Goal: Task Accomplishment & Management: Manage account settings

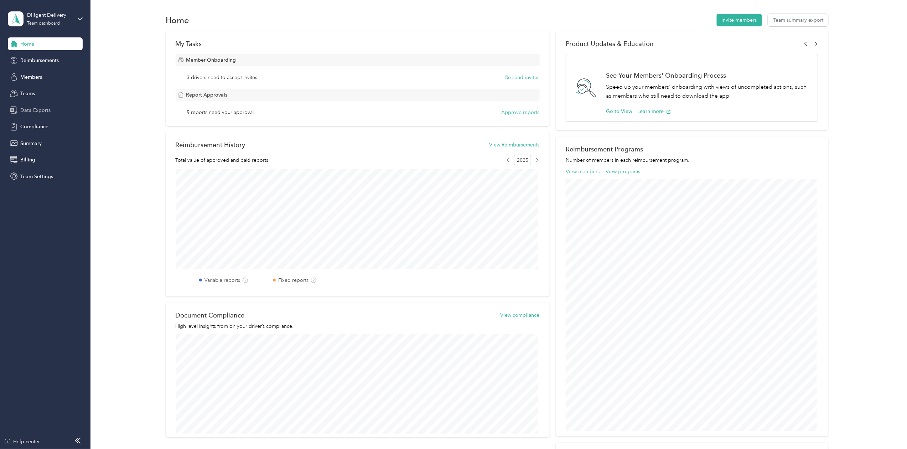
click at [29, 108] on span "Data Exports" at bounding box center [35, 109] width 30 height 7
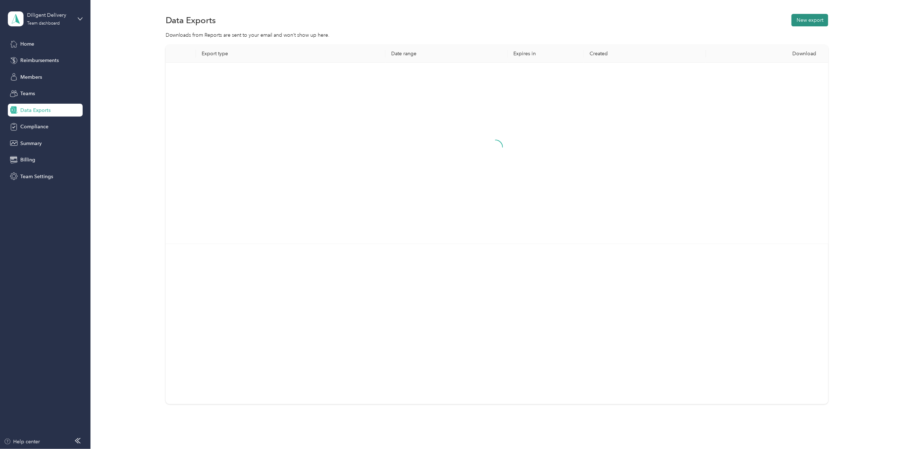
click at [809, 24] on button "New export" at bounding box center [809, 20] width 37 height 12
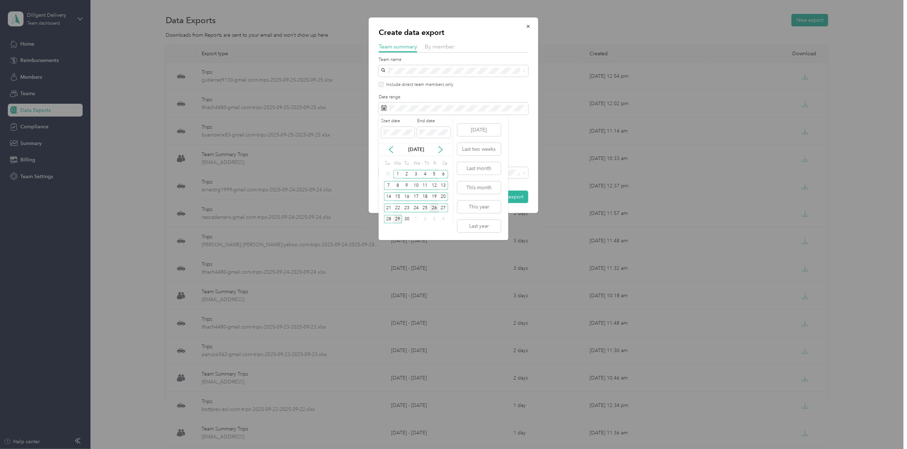
click at [431, 208] on div "26" at bounding box center [433, 207] width 9 height 9
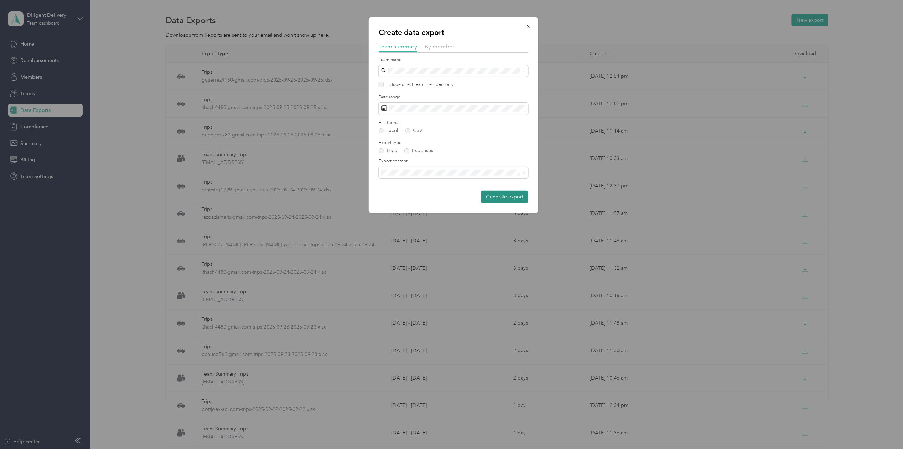
click at [500, 201] on button "Generate export" at bounding box center [504, 197] width 47 height 12
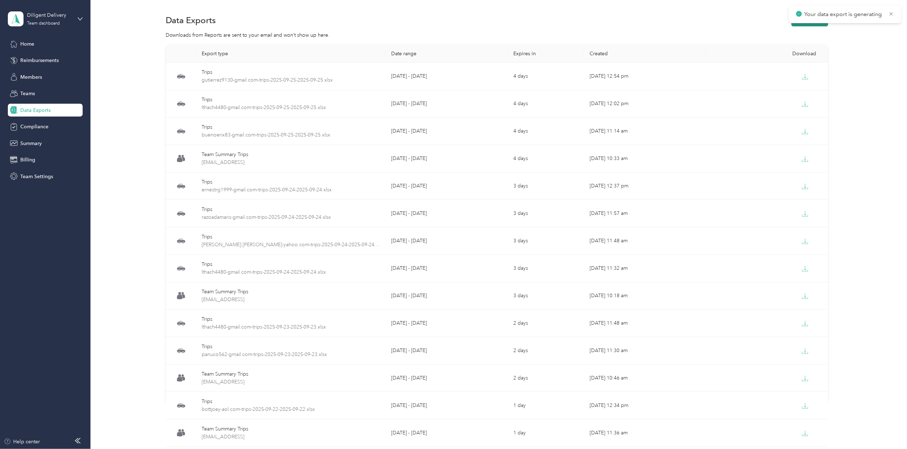
click at [797, 24] on button "New export" at bounding box center [809, 20] width 37 height 12
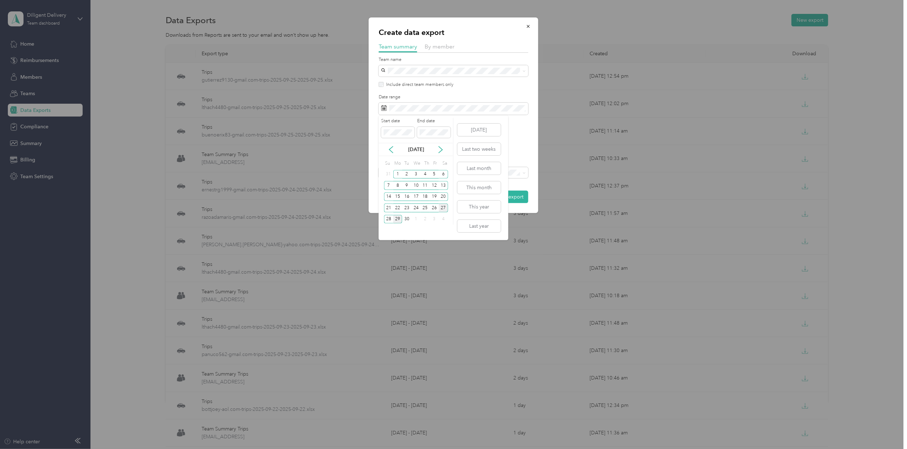
click at [441, 208] on div "27" at bounding box center [443, 207] width 9 height 9
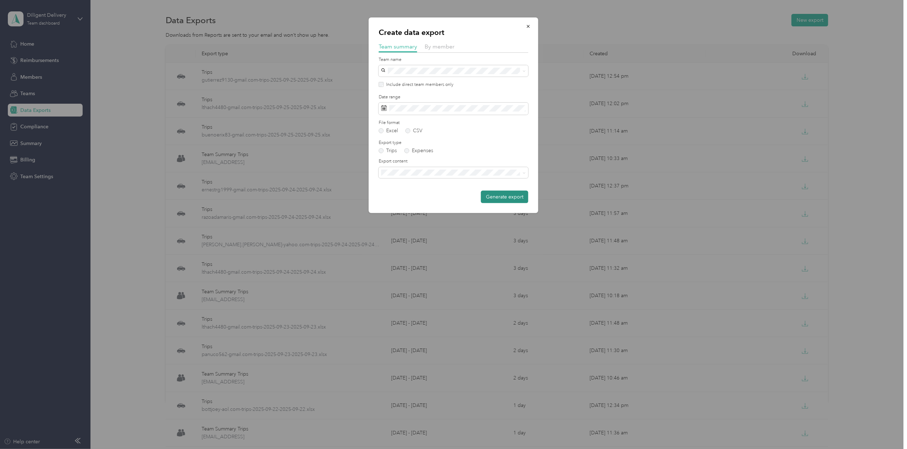
click at [509, 198] on button "Generate export" at bounding box center [504, 197] width 47 height 12
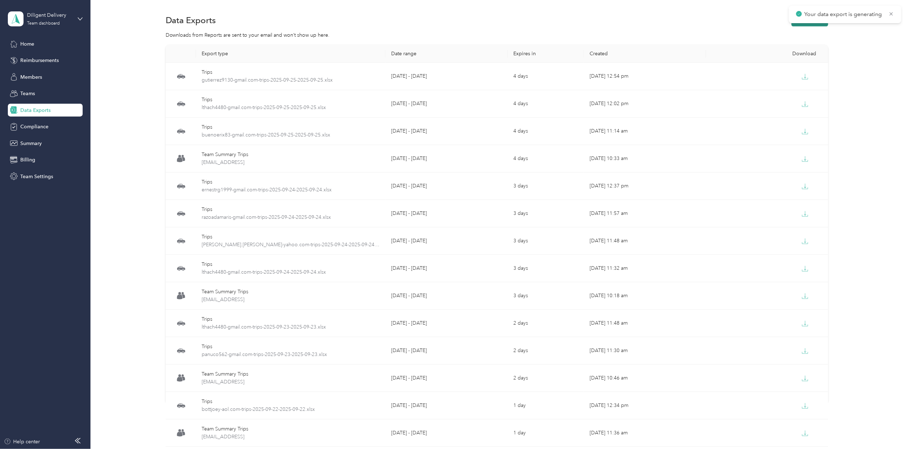
click at [797, 25] on button "New export" at bounding box center [809, 20] width 37 height 12
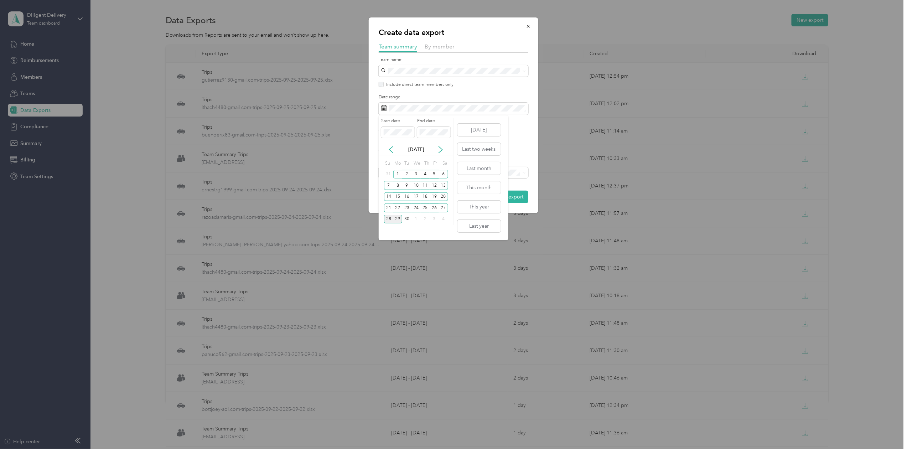
click at [388, 221] on div "28" at bounding box center [388, 219] width 9 height 9
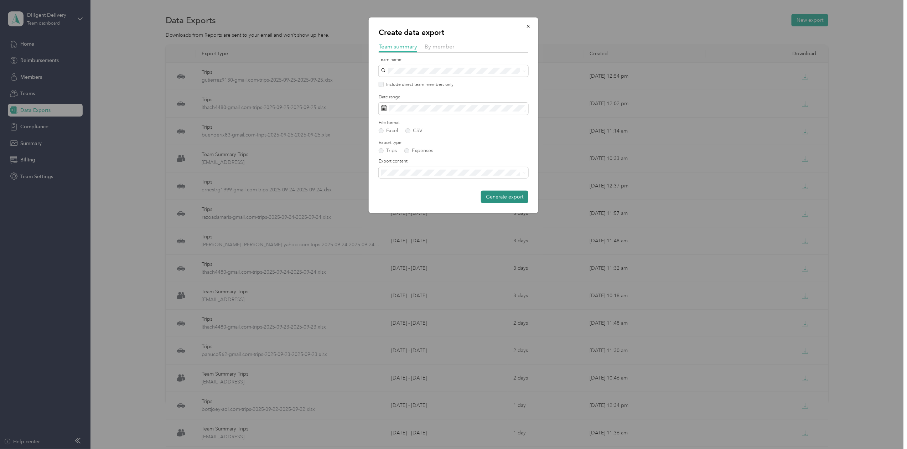
click at [504, 195] on button "Generate export" at bounding box center [504, 197] width 47 height 12
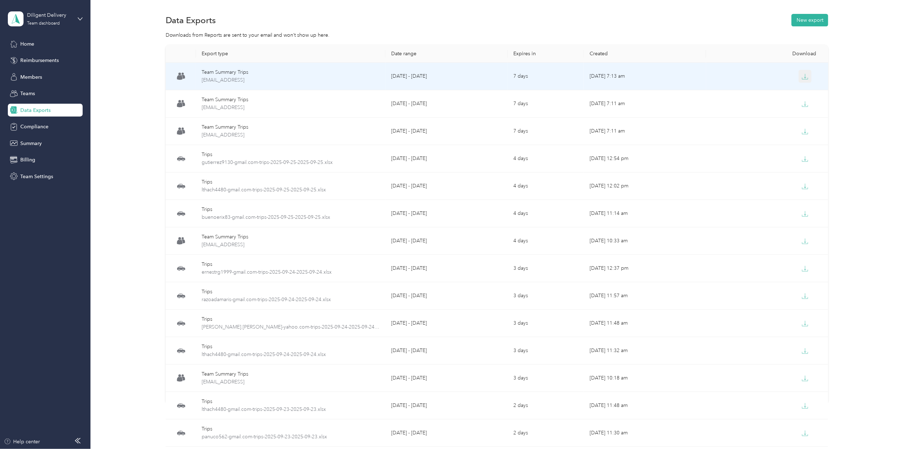
click at [808, 75] on button "button" at bounding box center [804, 76] width 13 height 13
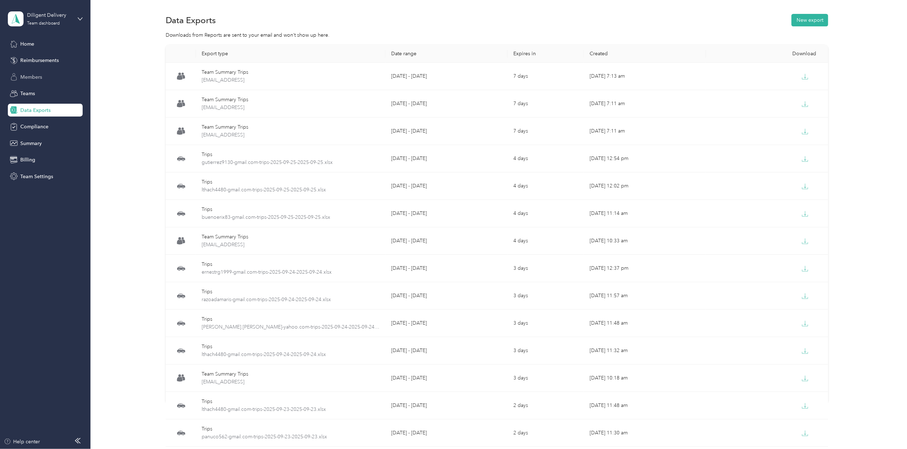
click at [30, 77] on span "Members" at bounding box center [31, 76] width 22 height 7
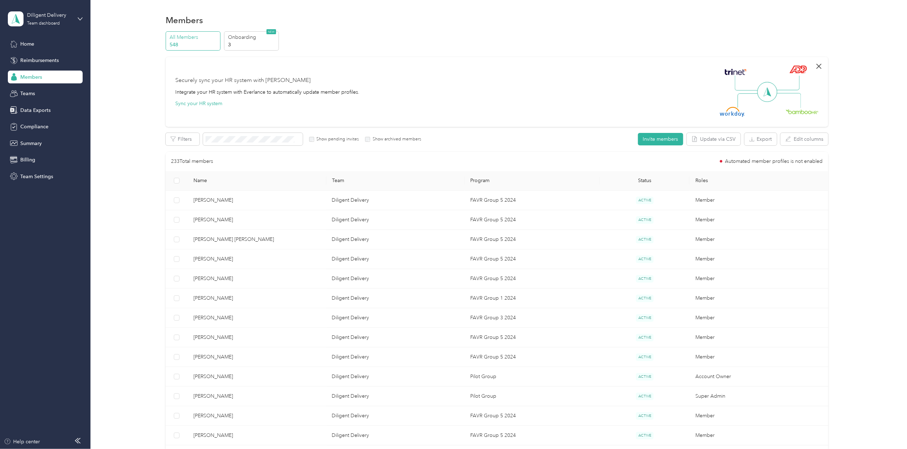
click at [816, 65] on icon "button" at bounding box center [818, 66] width 9 height 9
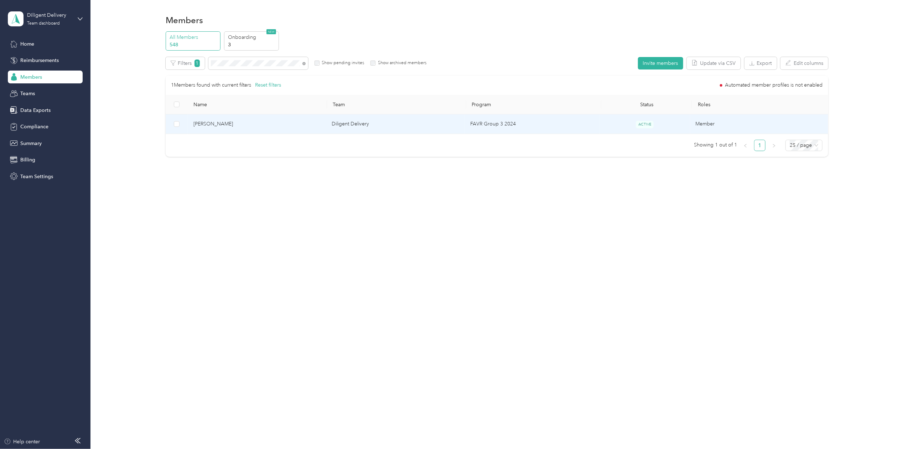
click at [200, 125] on span "[PERSON_NAME]" at bounding box center [256, 124] width 127 height 8
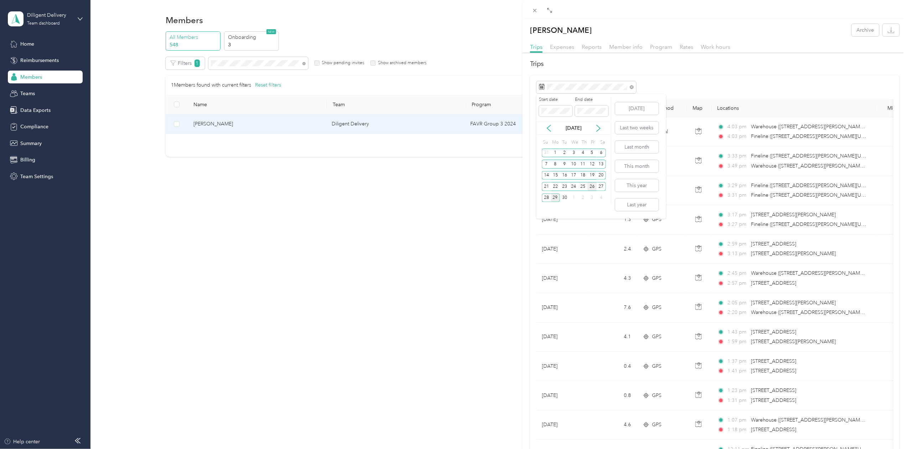
click at [589, 186] on div "26" at bounding box center [591, 186] width 9 height 9
click at [232, 62] on div "[PERSON_NAME] Archive Trips Expenses Reports Member info Program Rates Work hou…" at bounding box center [453, 224] width 907 height 449
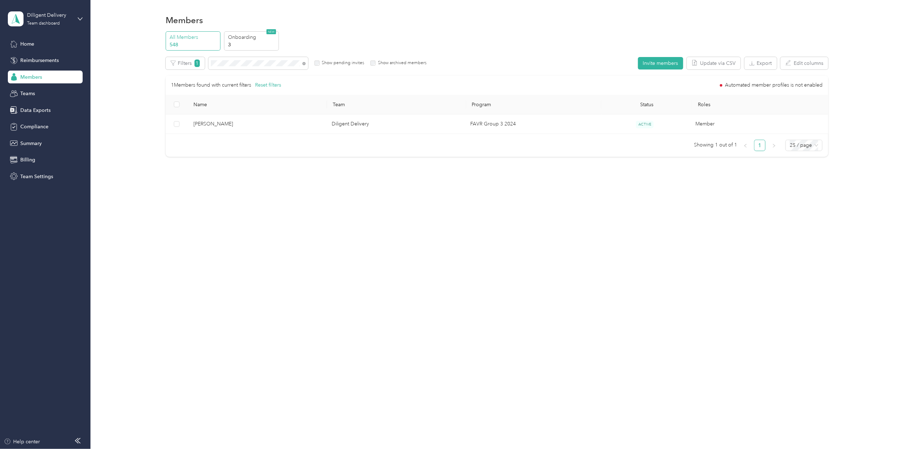
click at [232, 448] on div "Drag to resize Click to close [PERSON_NAME] Archive Trips Expenses Reports Memb…" at bounding box center [451, 449] width 903 height 0
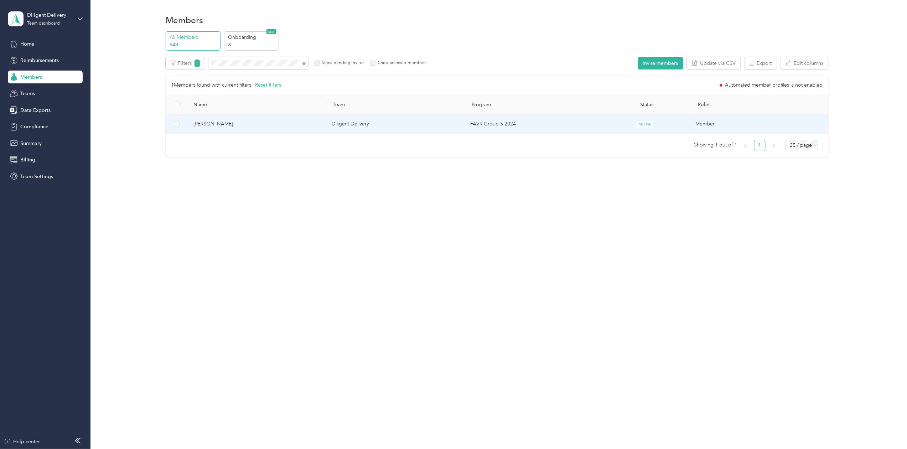
click at [207, 124] on span "[PERSON_NAME]" at bounding box center [256, 124] width 127 height 8
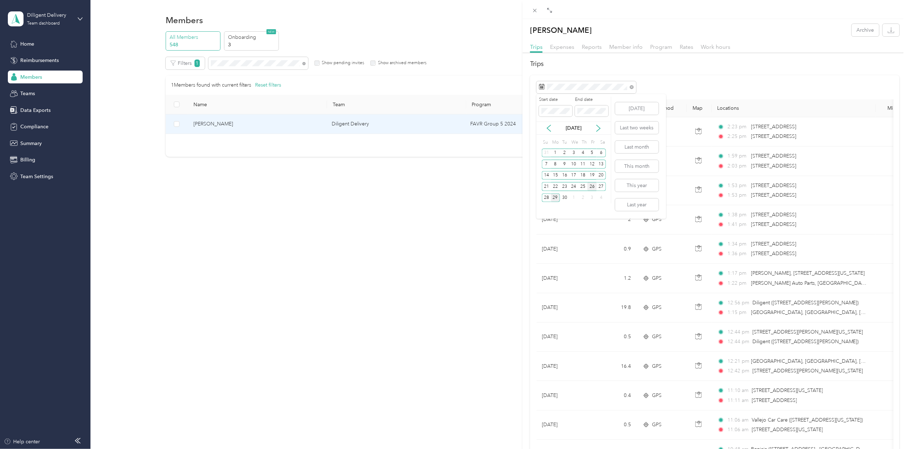
click at [592, 187] on div "26" at bounding box center [591, 186] width 9 height 9
click at [239, 63] on div "[PERSON_NAME] Archive Trips Expenses Reports Member info Program Rates Work hou…" at bounding box center [453, 224] width 907 height 449
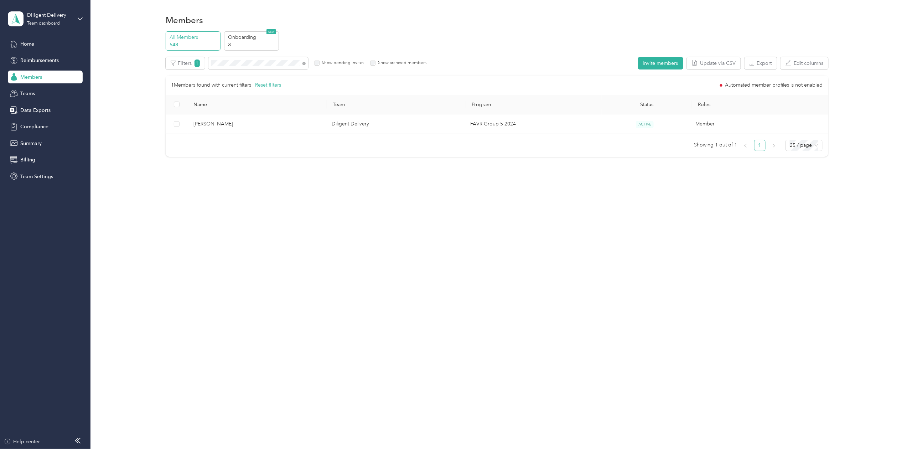
click at [241, 63] on div at bounding box center [453, 224] width 907 height 449
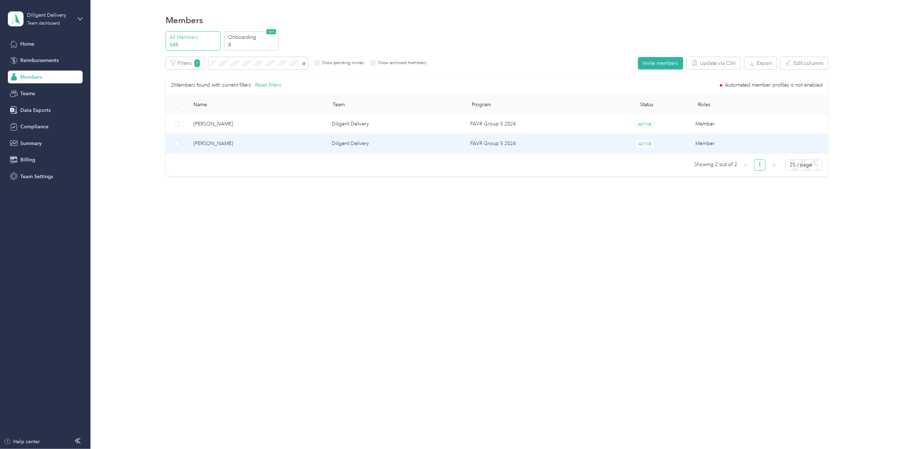
click at [201, 146] on span "[PERSON_NAME]" at bounding box center [256, 144] width 127 height 8
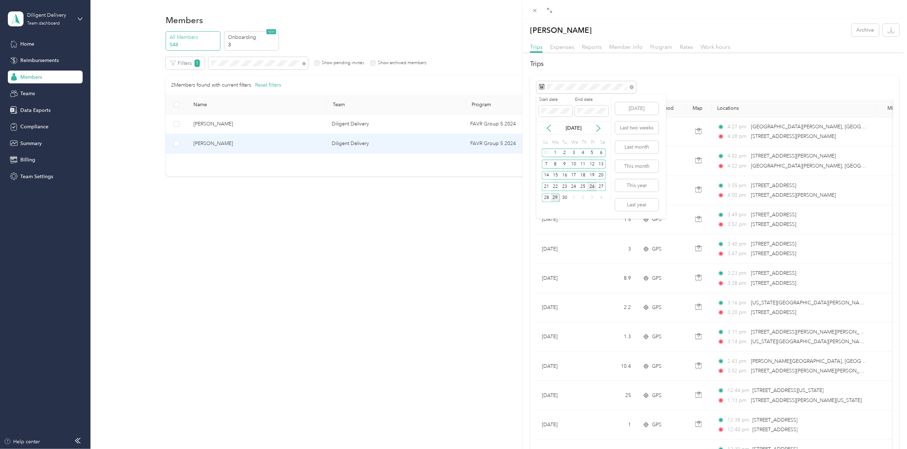
click at [591, 185] on div "26" at bounding box center [591, 186] width 9 height 9
click at [591, 186] on div "26" at bounding box center [591, 186] width 9 height 9
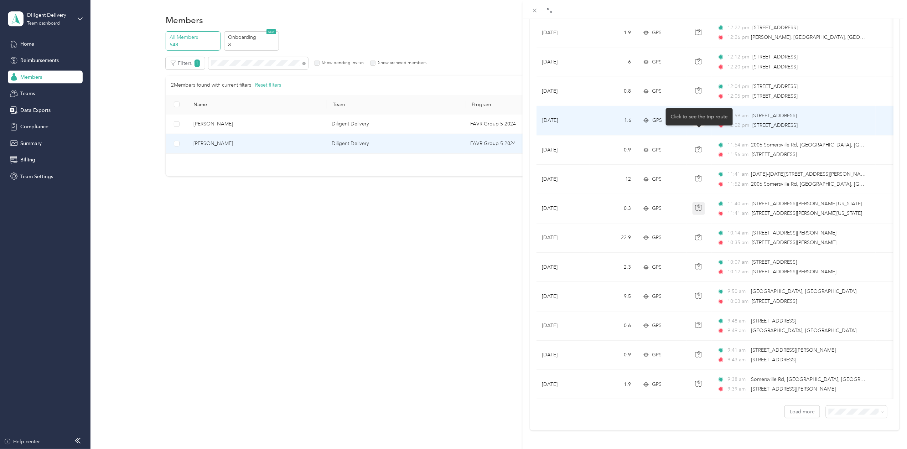
scroll to position [468, 0]
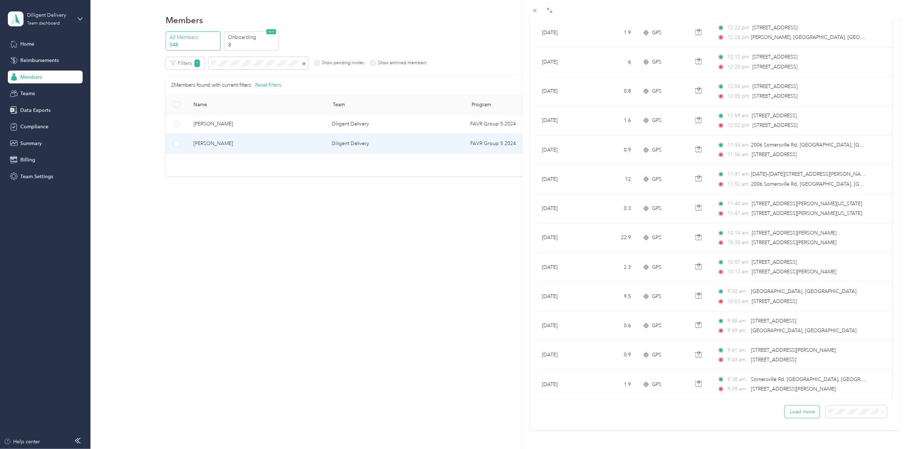
click at [804, 405] on button "Load more" at bounding box center [801, 411] width 35 height 12
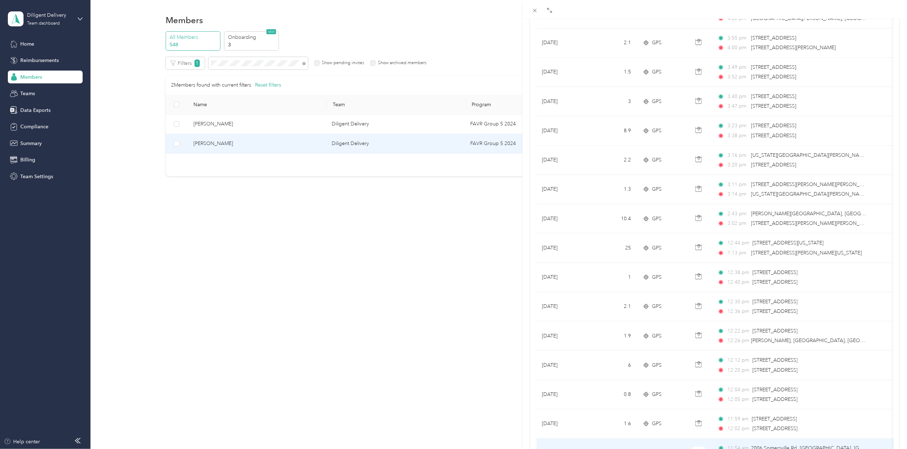
scroll to position [145, 0]
click at [240, 63] on div "[PERSON_NAME] Archive Trips Expenses Reports Member info Program Rates Work hou…" at bounding box center [453, 224] width 907 height 449
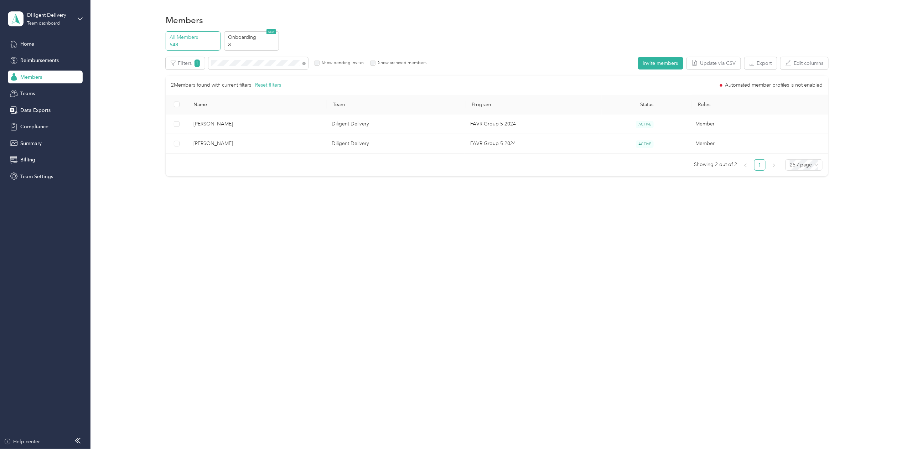
click at [240, 63] on div at bounding box center [453, 224] width 907 height 449
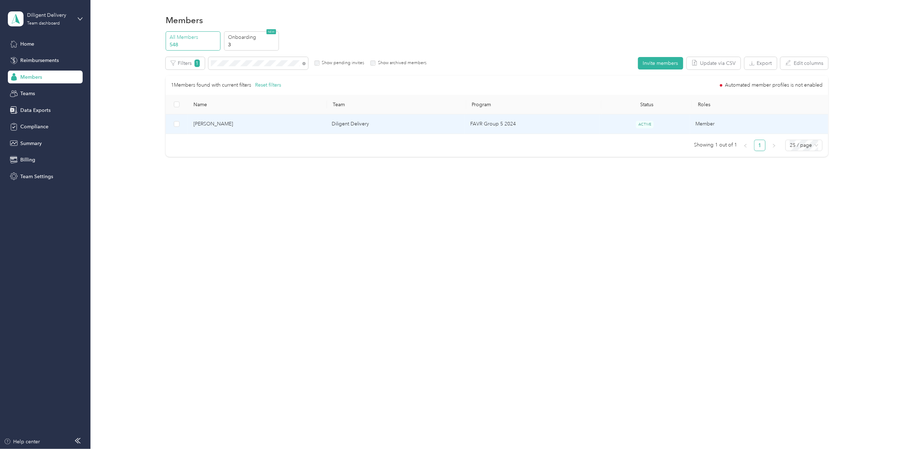
click at [216, 127] on span "[PERSON_NAME]" at bounding box center [256, 124] width 127 height 8
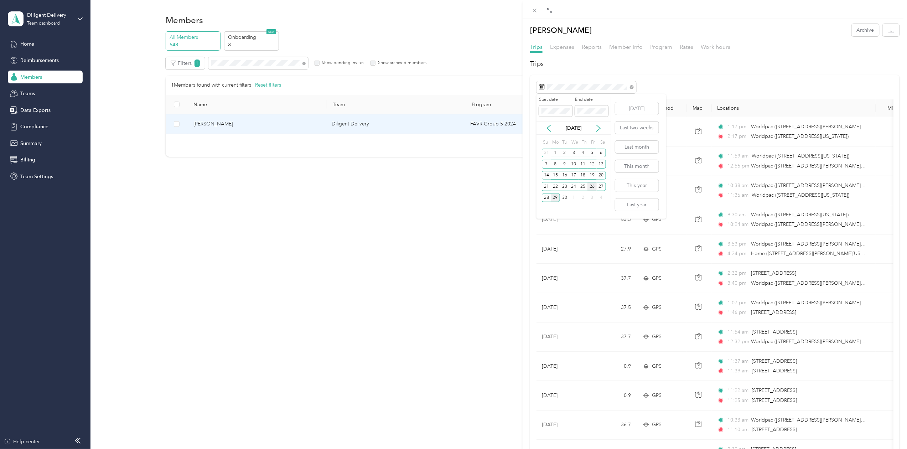
click at [593, 187] on div "26" at bounding box center [591, 186] width 9 height 9
click at [593, 186] on div "26" at bounding box center [591, 186] width 9 height 9
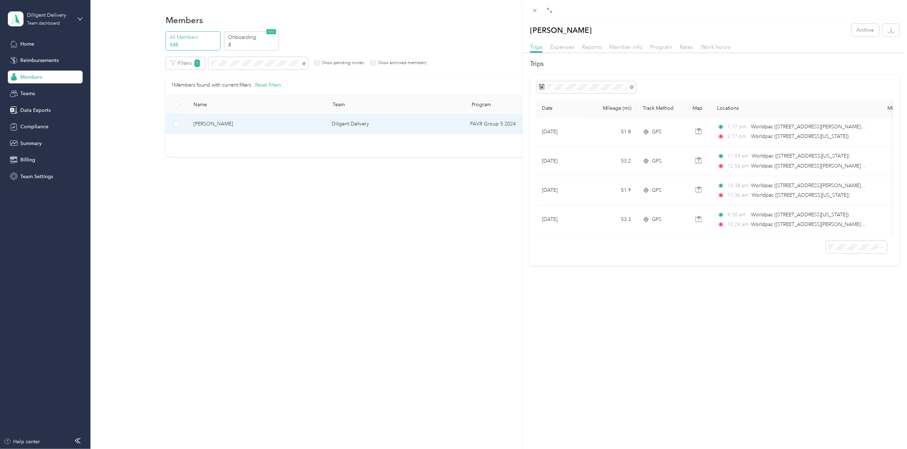
click at [238, 66] on div "[PERSON_NAME] Archive Trips Expenses Reports Member info Program Rates Work hou…" at bounding box center [453, 224] width 907 height 449
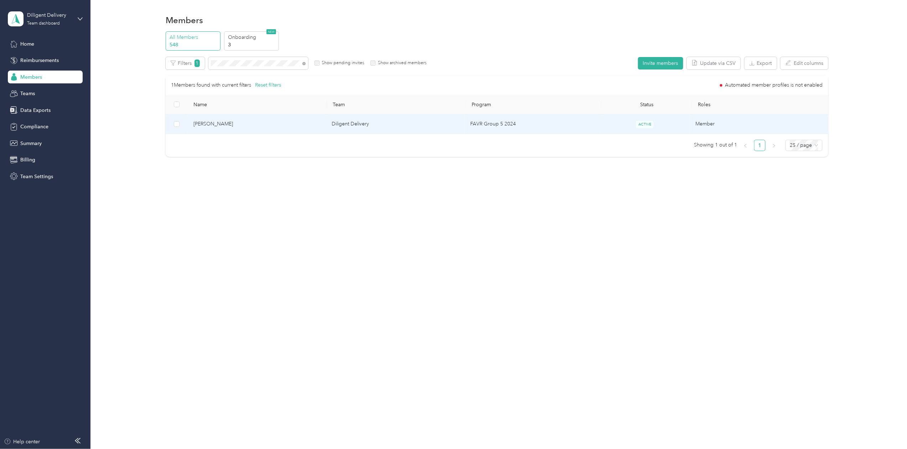
click at [217, 121] on span "[PERSON_NAME]" at bounding box center [256, 124] width 127 height 8
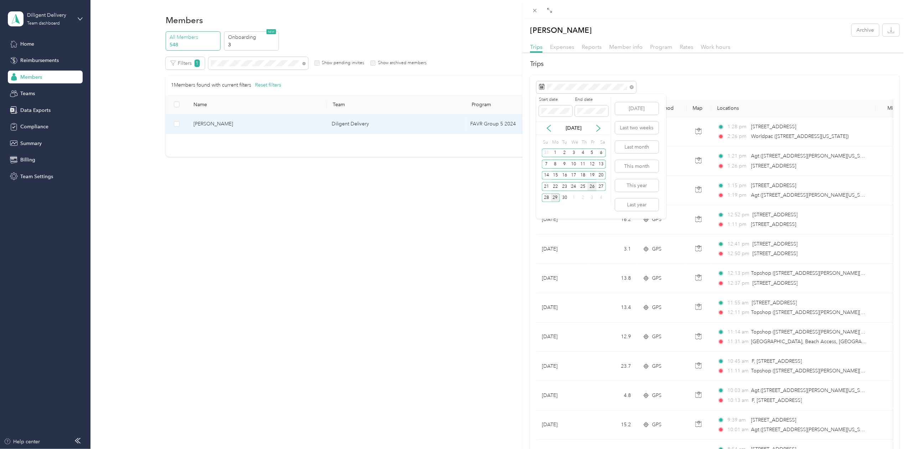
click at [591, 186] on div "26" at bounding box center [591, 186] width 9 height 9
click at [229, 63] on div "[PERSON_NAME] Archive Trips Expenses Reports Member info Program Rates Work hou…" at bounding box center [453, 224] width 907 height 449
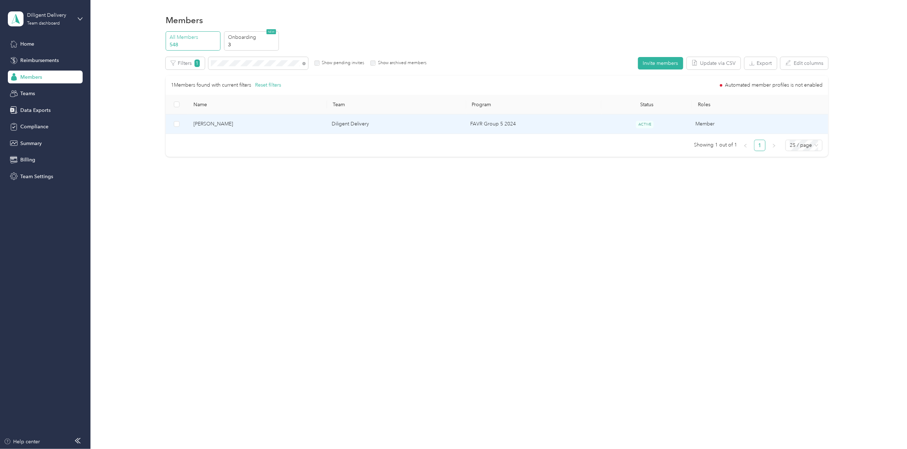
click at [230, 63] on div at bounding box center [453, 224] width 907 height 449
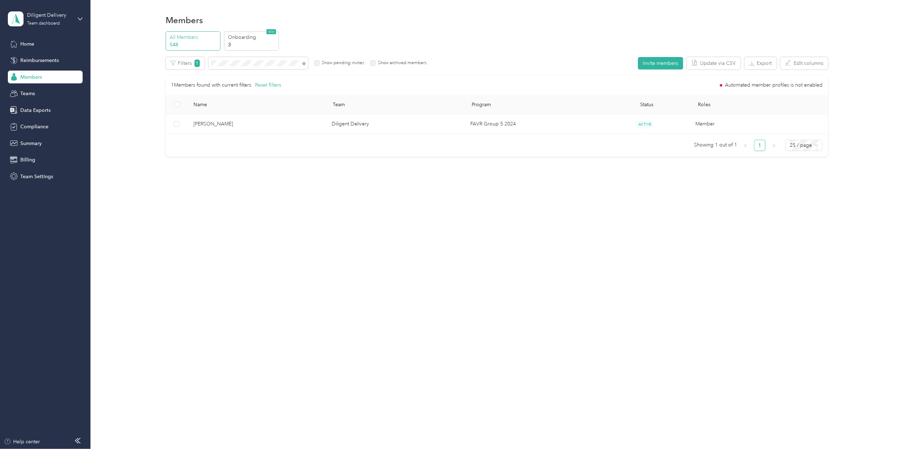
click at [230, 63] on div at bounding box center [453, 224] width 907 height 449
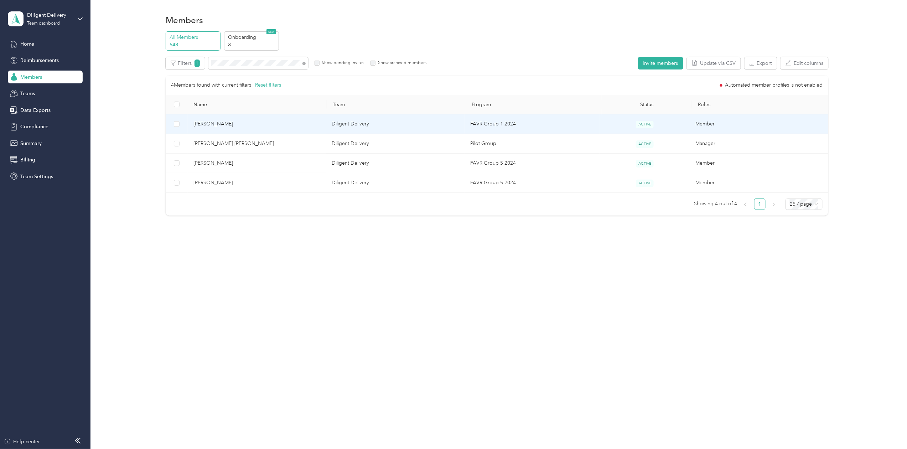
click at [217, 122] on span "[PERSON_NAME]" at bounding box center [256, 124] width 127 height 8
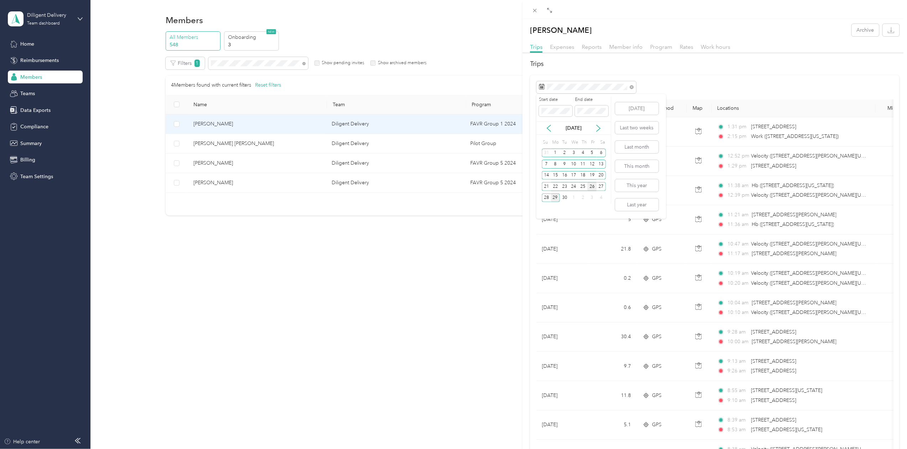
click at [590, 184] on div "26" at bounding box center [591, 186] width 9 height 9
click at [245, 63] on div "[PERSON_NAME] Archive Trips Expenses Reports Member info Program Rates Work hou…" at bounding box center [453, 224] width 907 height 449
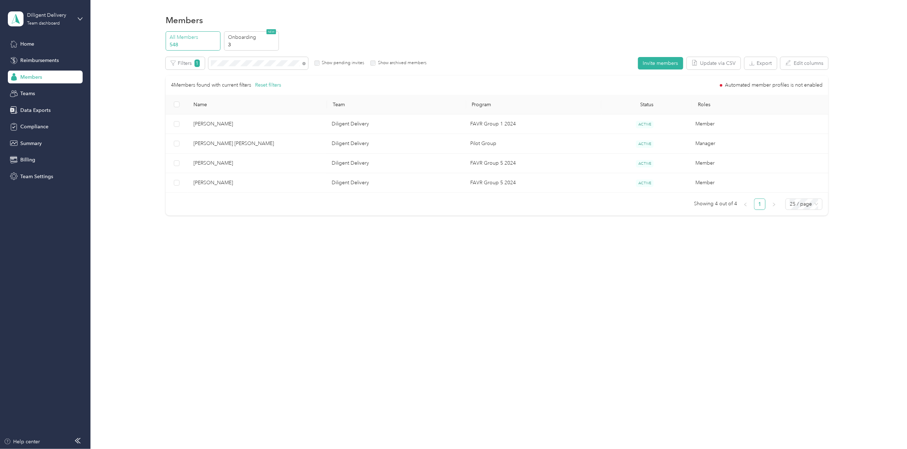
click at [245, 448] on div "Drag to resize Click to close [PERSON_NAME] Archive Trips Expenses Reports Memb…" at bounding box center [451, 449] width 903 height 0
click at [245, 63] on div at bounding box center [453, 224] width 907 height 449
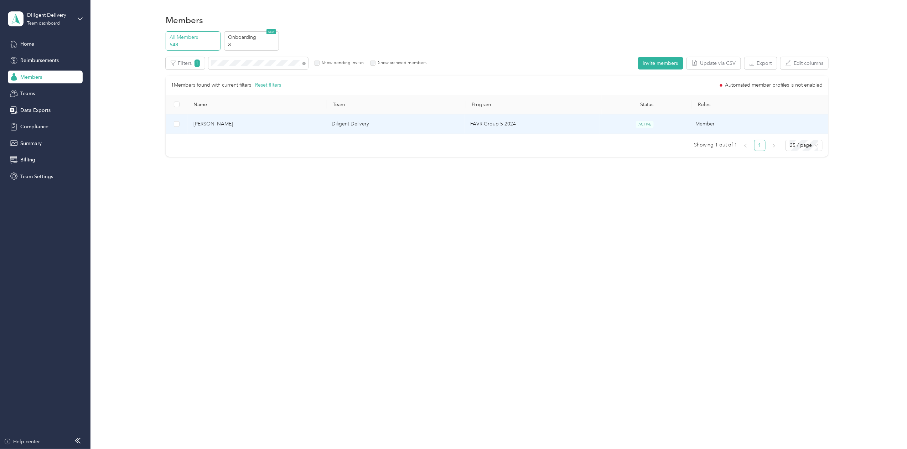
click at [213, 125] on span "[PERSON_NAME]" at bounding box center [256, 124] width 127 height 8
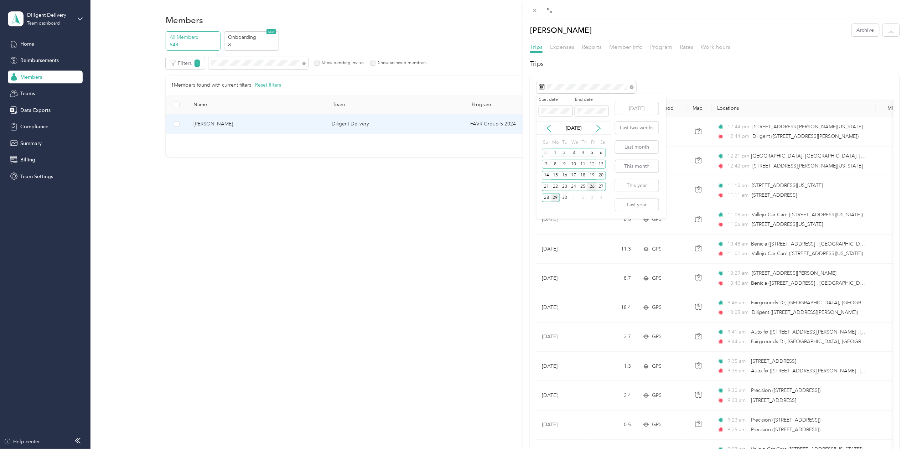
click at [592, 186] on div "26" at bounding box center [591, 186] width 9 height 9
click at [887, 30] on icon "button" at bounding box center [890, 30] width 7 height 7
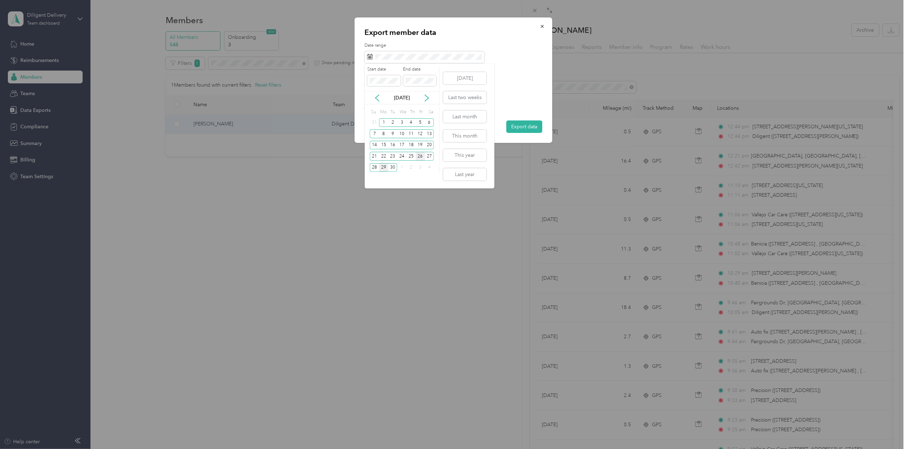
click at [421, 154] on div "26" at bounding box center [420, 156] width 9 height 9
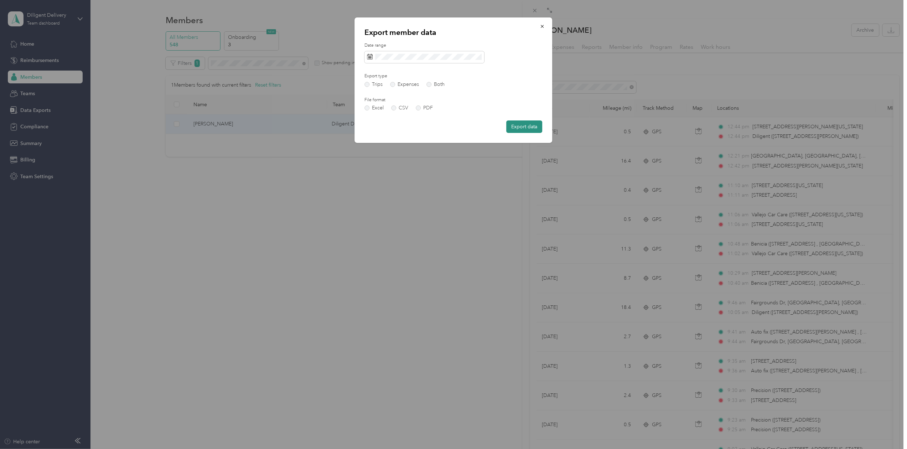
click at [513, 127] on button "Export data" at bounding box center [524, 126] width 36 height 12
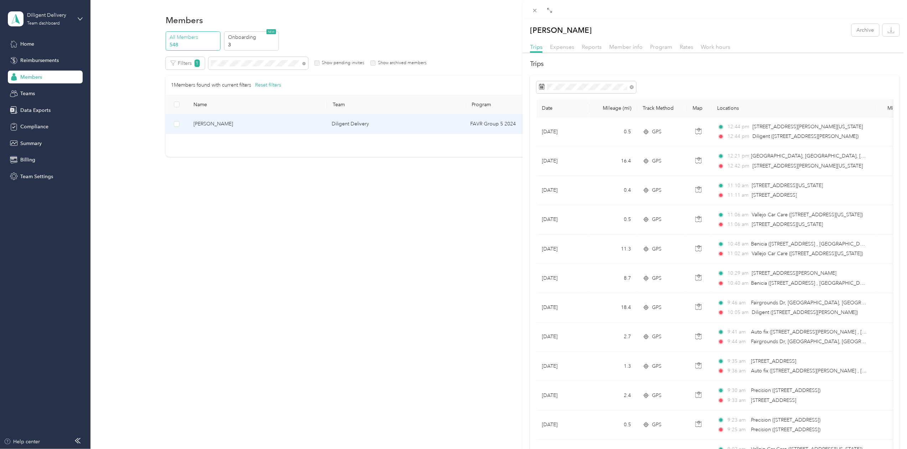
click at [238, 61] on div "[PERSON_NAME] Archive Trips Expenses Reports Member info Program Rates Work hou…" at bounding box center [453, 224] width 907 height 449
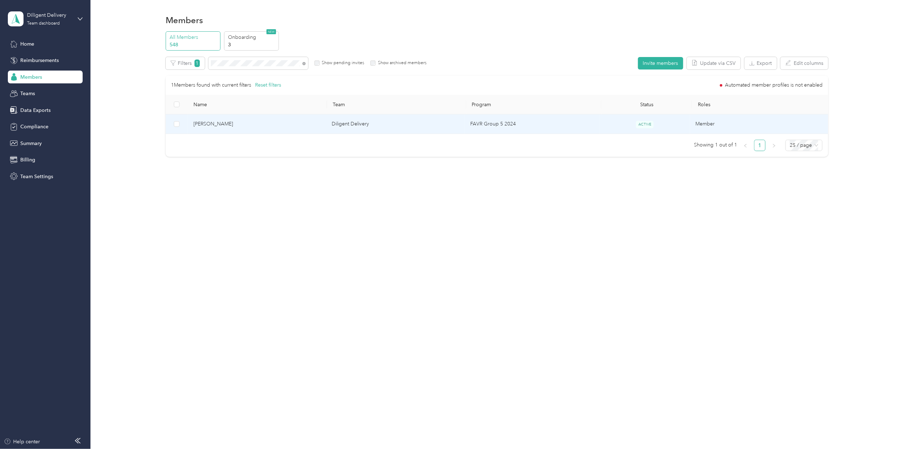
click at [214, 123] on span "[PERSON_NAME]" at bounding box center [256, 124] width 127 height 8
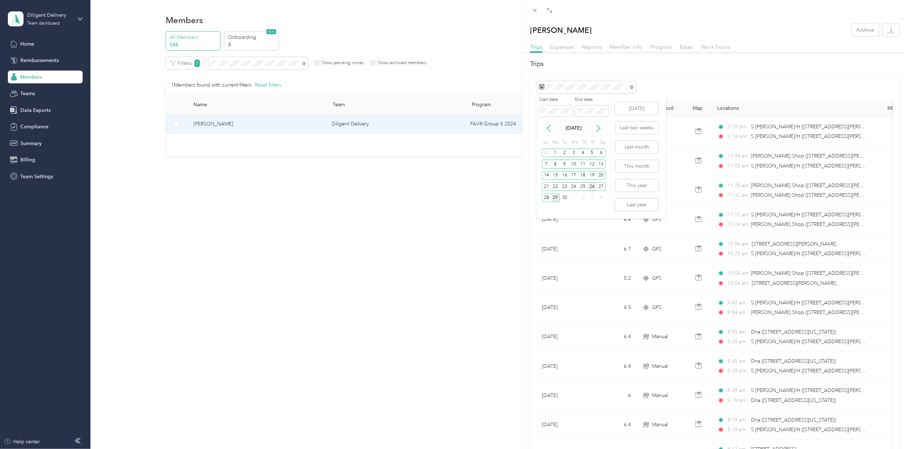
click at [591, 187] on div "26" at bounding box center [591, 186] width 9 height 9
click at [234, 64] on div "[PERSON_NAME] Archive Trips Expenses Reports Member info Program Rates Work hou…" at bounding box center [453, 224] width 907 height 449
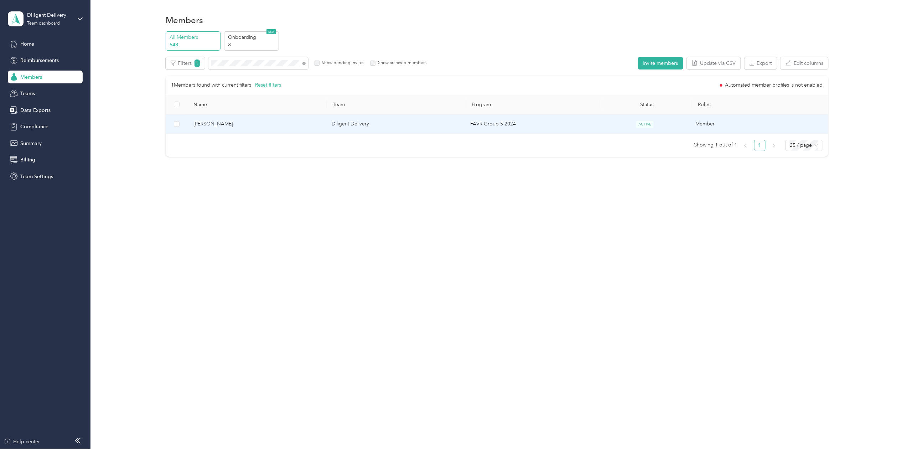
click at [234, 64] on div at bounding box center [453, 224] width 907 height 449
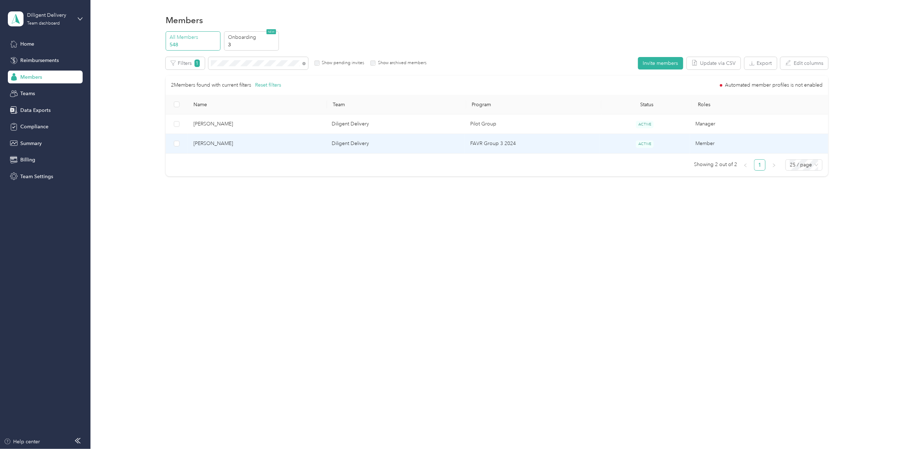
click at [228, 140] on span "[PERSON_NAME]" at bounding box center [256, 144] width 127 height 8
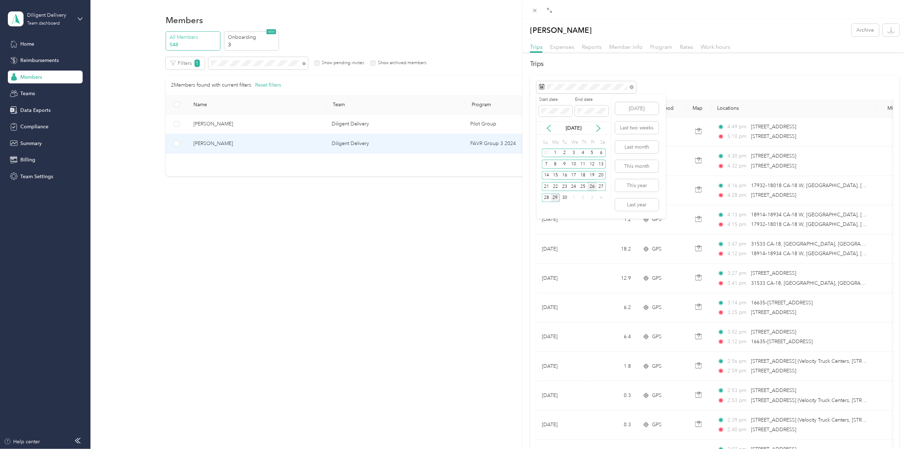
click at [592, 185] on div "26" at bounding box center [591, 186] width 9 height 9
click at [238, 62] on div "[PERSON_NAME] Archive Trips Expenses Reports Member info Program Rates Work hou…" at bounding box center [453, 224] width 907 height 449
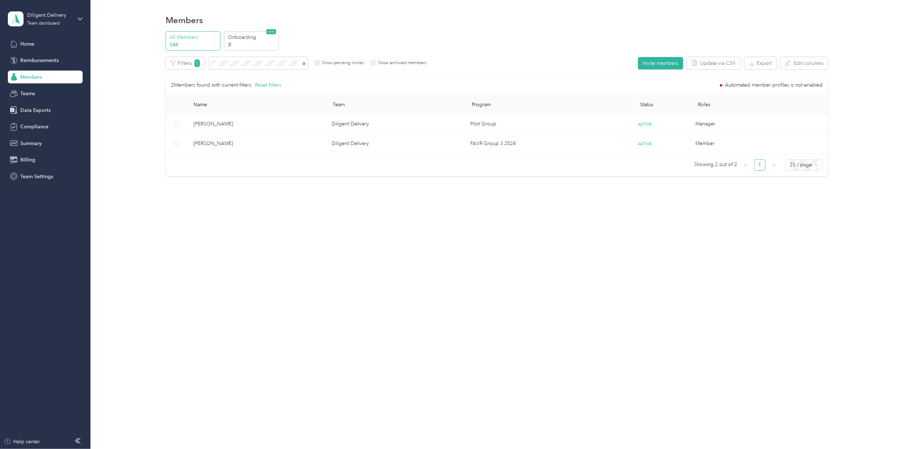
click at [236, 63] on div at bounding box center [453, 224] width 907 height 449
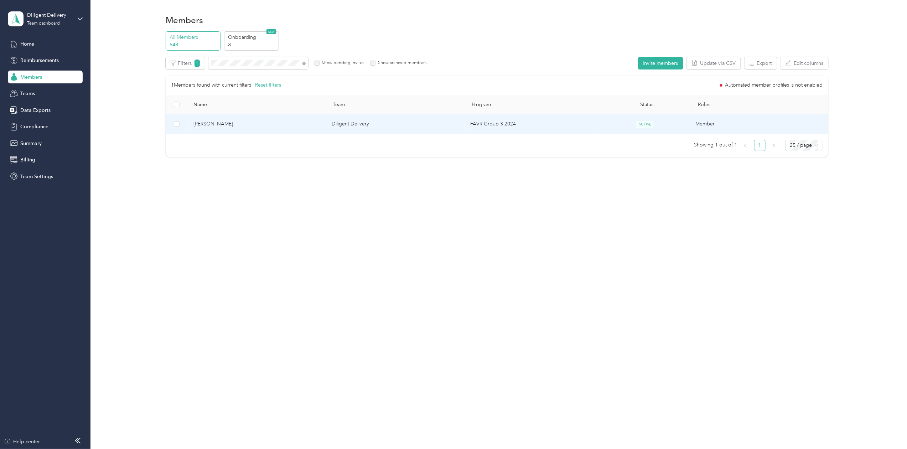
click at [217, 121] on span "[PERSON_NAME]" at bounding box center [256, 124] width 127 height 8
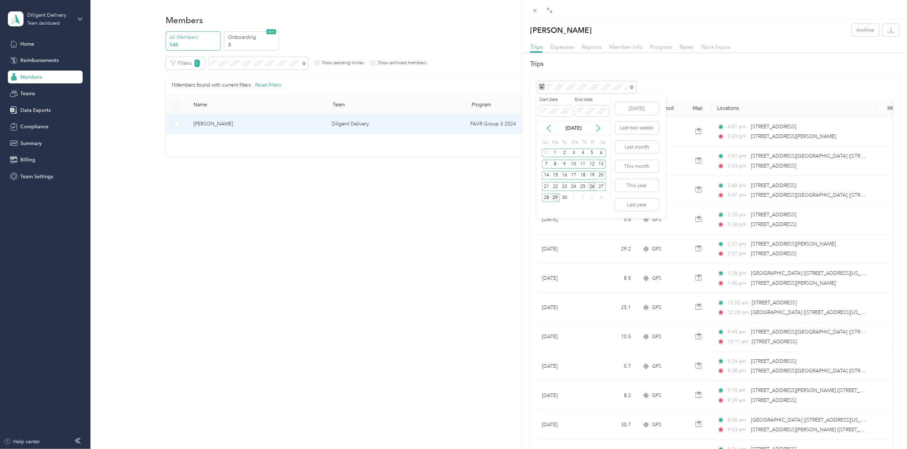
click at [594, 184] on div "26" at bounding box center [591, 186] width 9 height 9
click at [236, 63] on div "[PERSON_NAME] Archive Trips Expenses Reports Member info Program Rates Work hou…" at bounding box center [453, 224] width 907 height 449
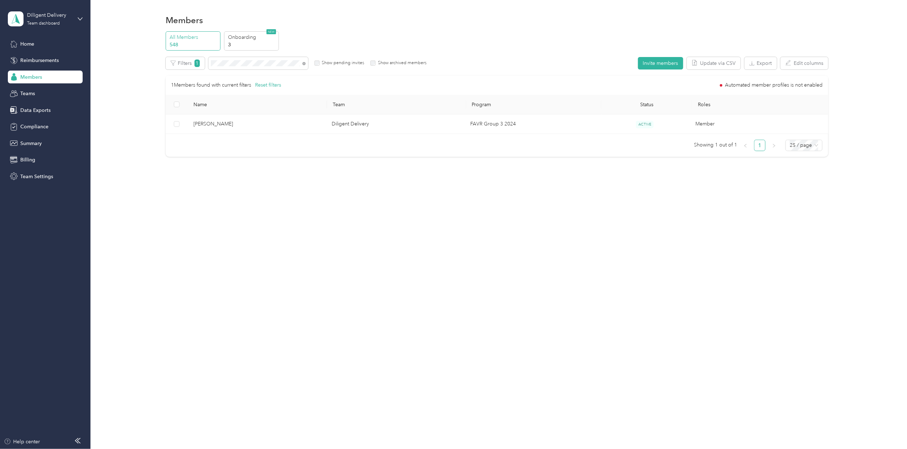
click at [236, 448] on div "Drag to resize Click to close [PERSON_NAME] Archive Trips Expenses Reports Memb…" at bounding box center [451, 449] width 903 height 0
click at [236, 63] on div at bounding box center [453, 224] width 907 height 449
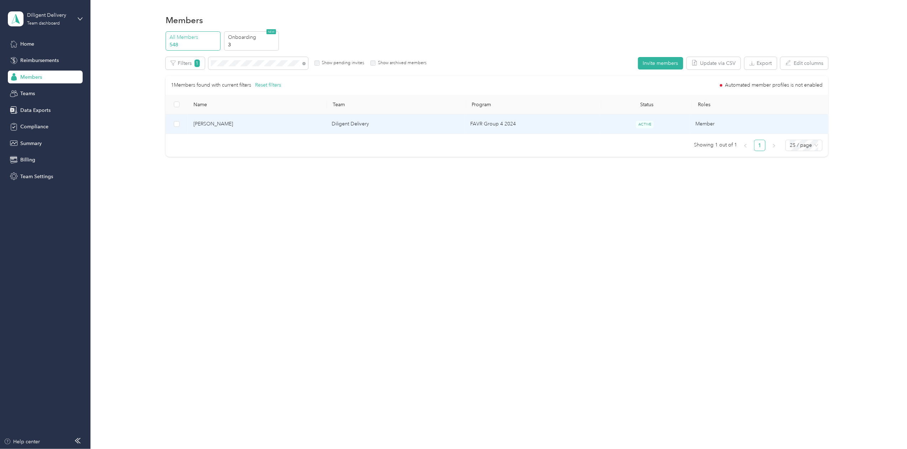
click at [210, 127] on span "[PERSON_NAME]" at bounding box center [256, 124] width 127 height 8
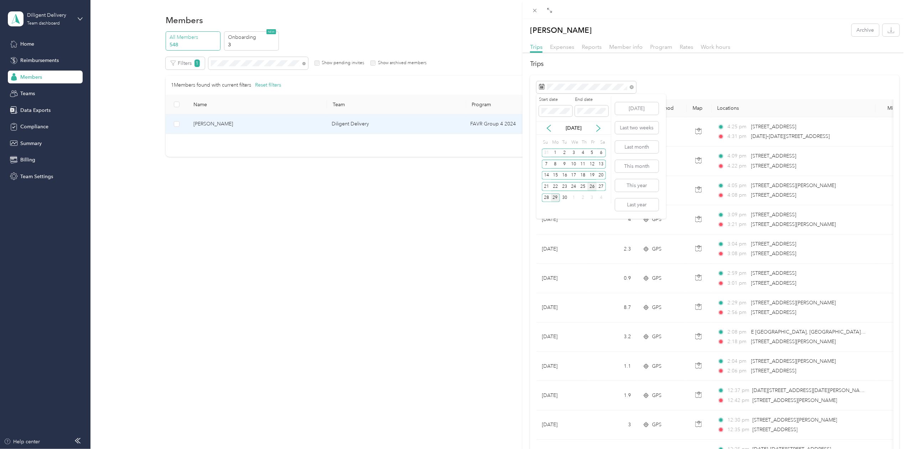
click at [591, 184] on div "26" at bounding box center [591, 186] width 9 height 9
click at [245, 64] on div "[PERSON_NAME] Archive Trips Expenses Reports Member info Program Rates Work hou…" at bounding box center [453, 224] width 907 height 449
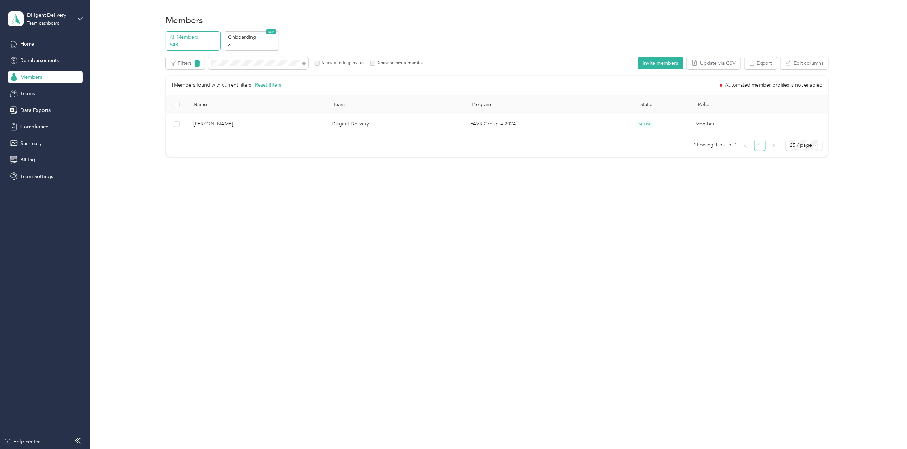
click at [240, 67] on span at bounding box center [258, 63] width 100 height 12
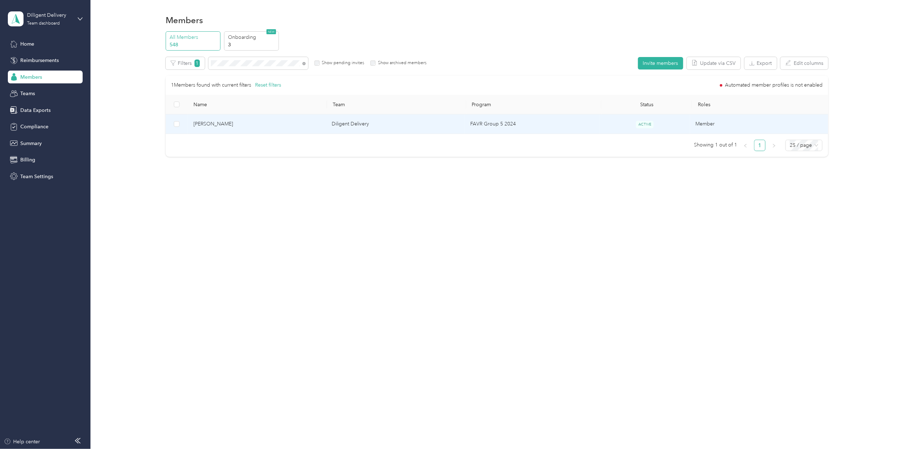
click at [191, 123] on td "[PERSON_NAME]" at bounding box center [257, 124] width 139 height 20
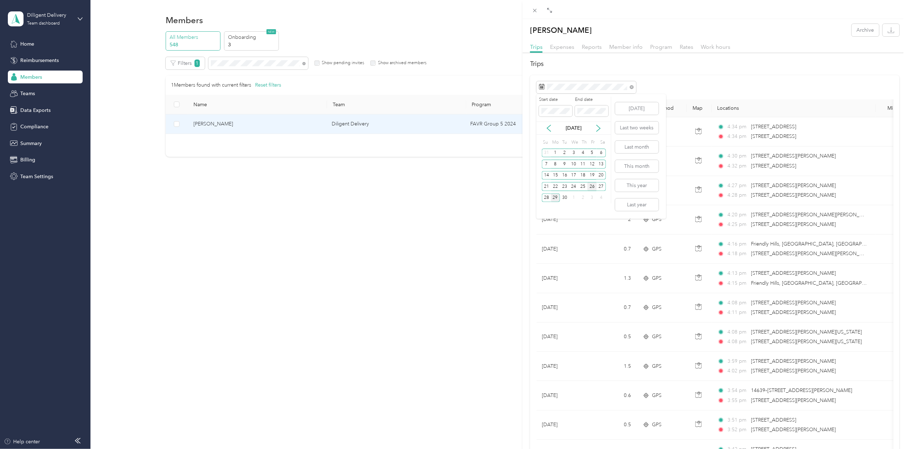
click at [591, 187] on div "26" at bounding box center [591, 186] width 9 height 9
click at [226, 60] on div "[PERSON_NAME] Archive Trips Expenses Reports Member info Program Rates Work hou…" at bounding box center [453, 224] width 907 height 449
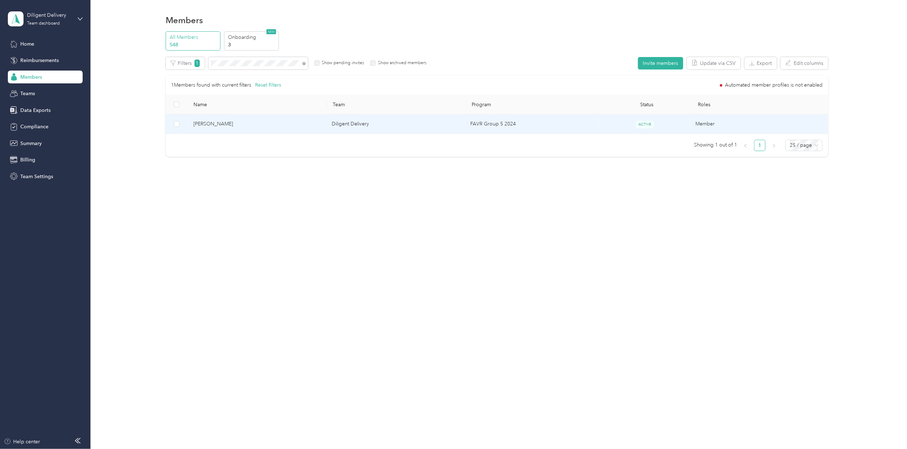
click at [211, 127] on span "[PERSON_NAME]" at bounding box center [256, 124] width 127 height 8
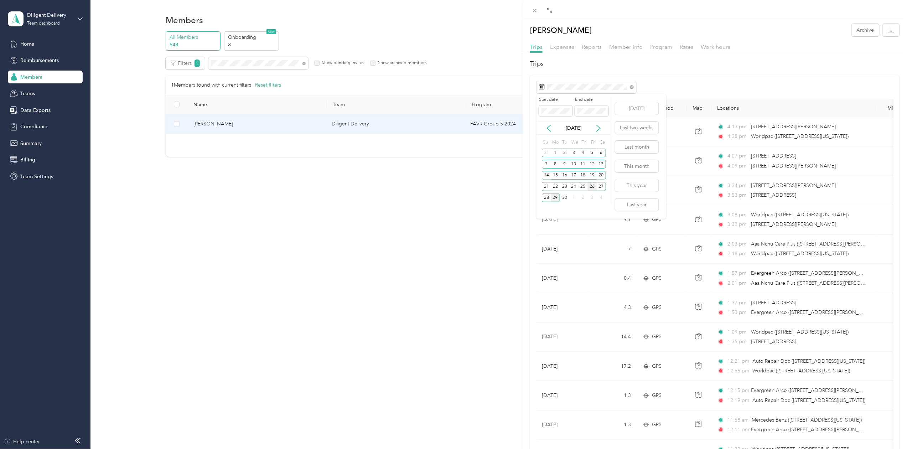
click at [593, 184] on div "26" at bounding box center [591, 186] width 9 height 9
click at [233, 63] on div "[PERSON_NAME] Archive Trips Expenses Reports Member info Program Rates Work hou…" at bounding box center [453, 224] width 907 height 449
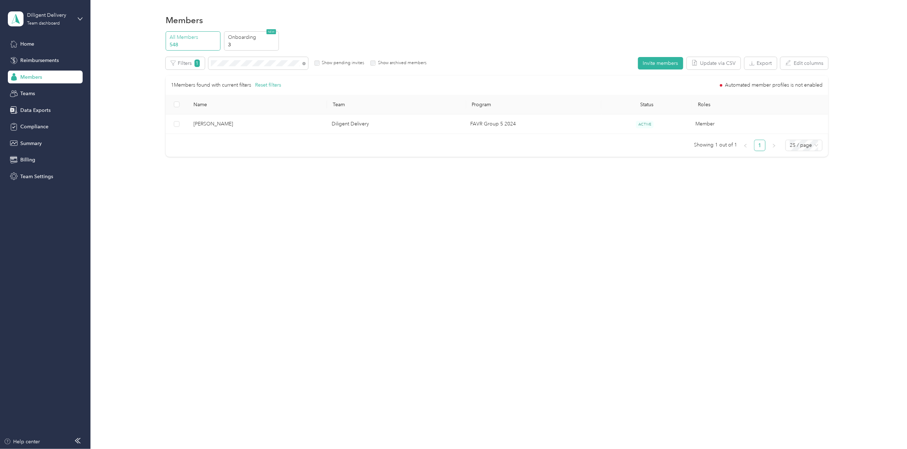
click at [233, 448] on div "Drag to resize Click to close [PERSON_NAME] Archive Trips Expenses Reports Memb…" at bounding box center [451, 449] width 903 height 0
click at [233, 63] on div at bounding box center [453, 224] width 907 height 449
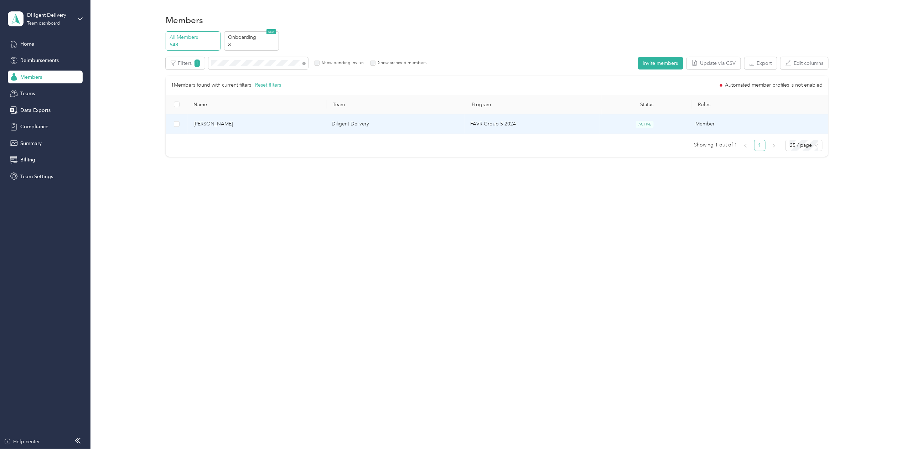
click at [203, 126] on span "[PERSON_NAME]" at bounding box center [256, 124] width 127 height 8
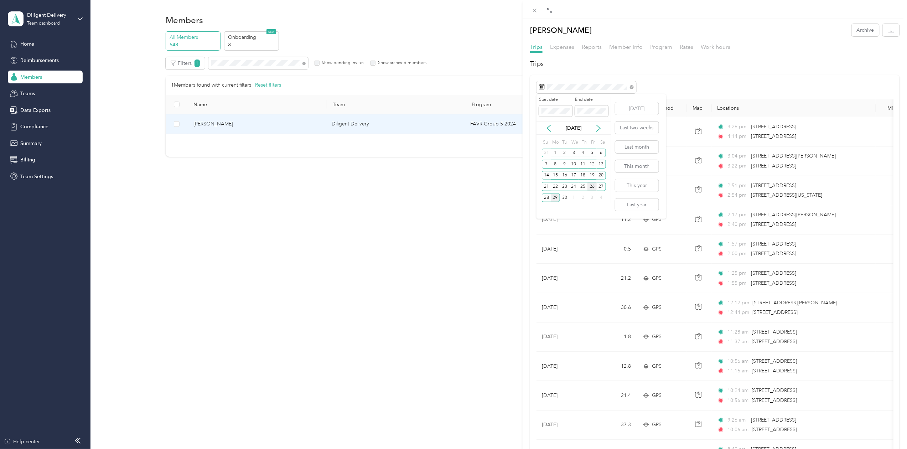
click at [592, 184] on div "26" at bounding box center [591, 186] width 9 height 9
click at [28, 110] on div "[PERSON_NAME] Archive Trips Expenses Reports Member info Program Rates Work hou…" at bounding box center [453, 224] width 907 height 449
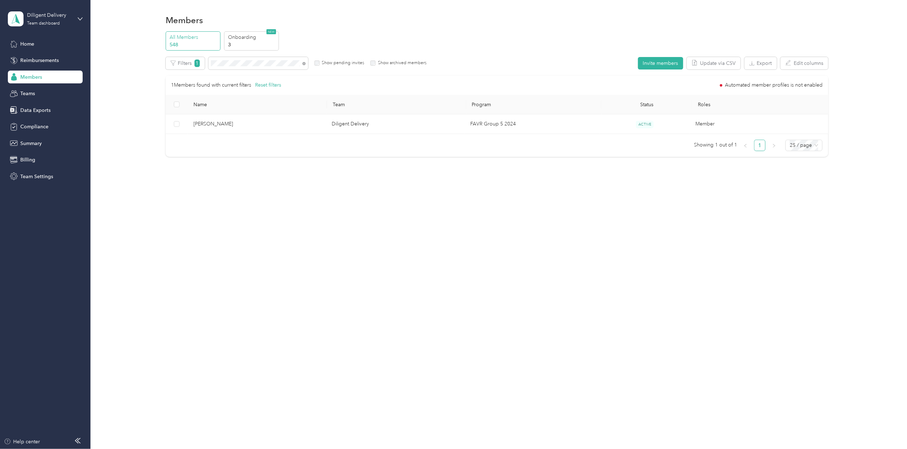
click at [36, 113] on span "Data Exports" at bounding box center [35, 109] width 30 height 7
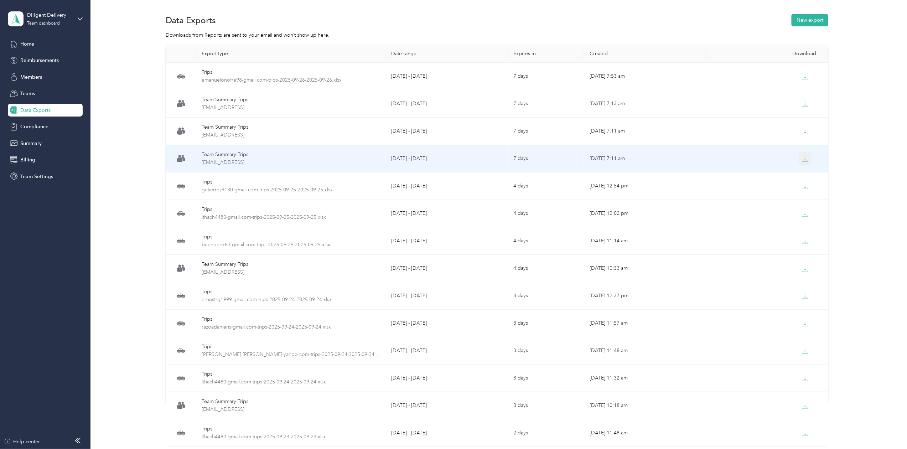
click at [798, 158] on button "button" at bounding box center [804, 158] width 13 height 13
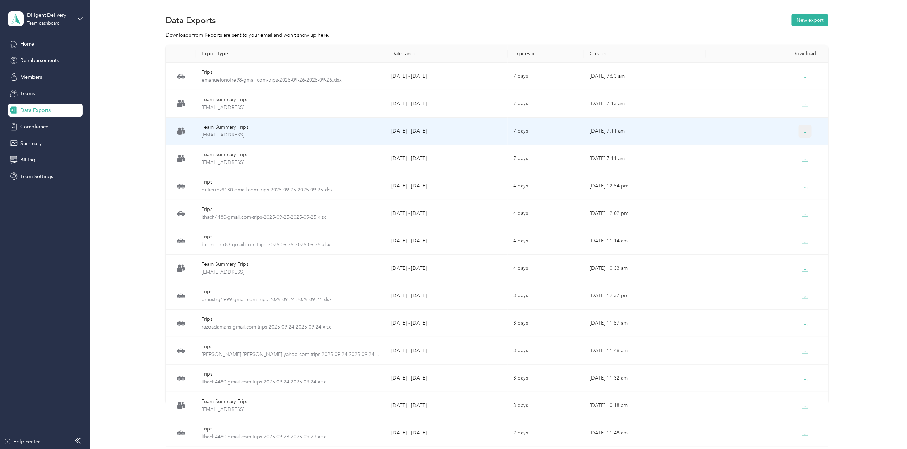
click at [802, 131] on icon "button" at bounding box center [805, 131] width 6 height 6
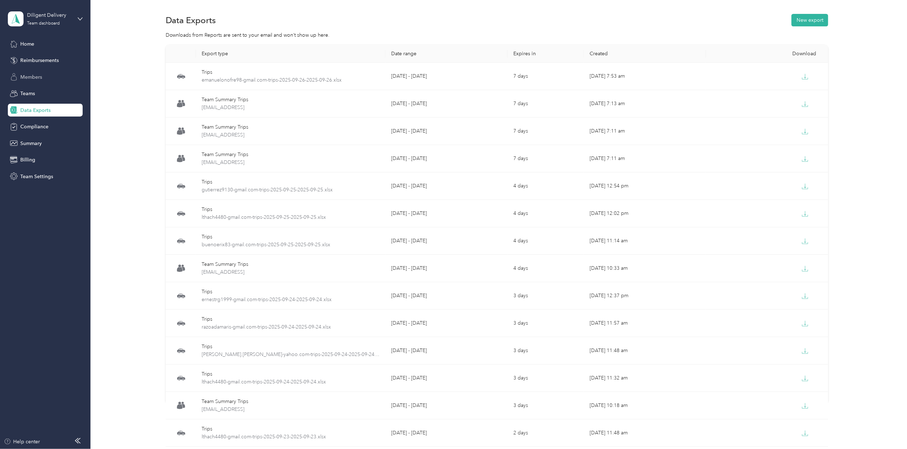
click at [33, 73] on span "Members" at bounding box center [31, 76] width 22 height 7
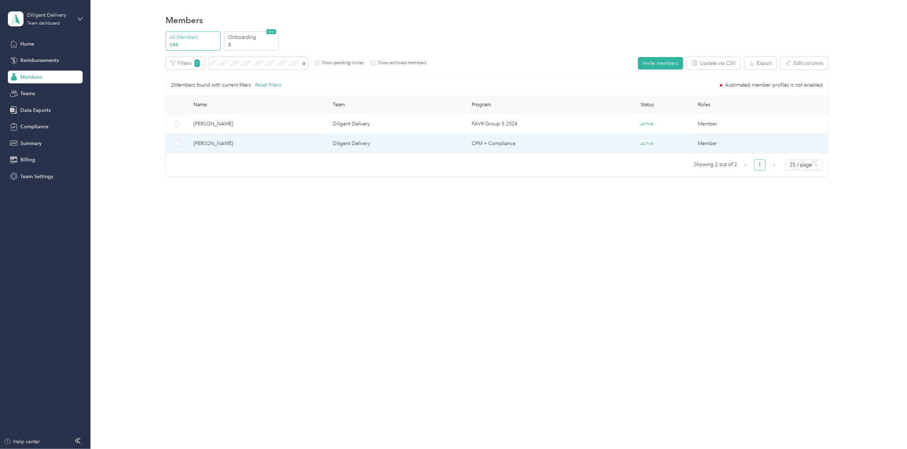
click at [218, 139] on td "[PERSON_NAME]" at bounding box center [257, 144] width 139 height 20
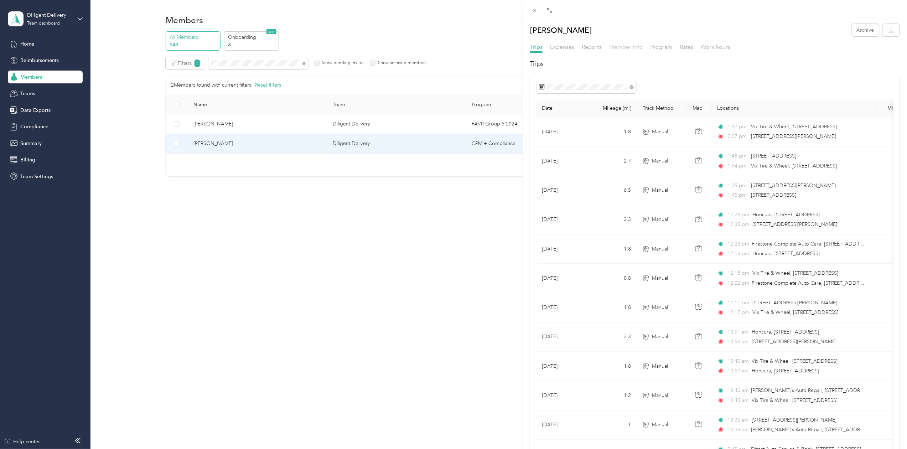
click at [623, 46] on span "Member info" at bounding box center [625, 46] width 33 height 7
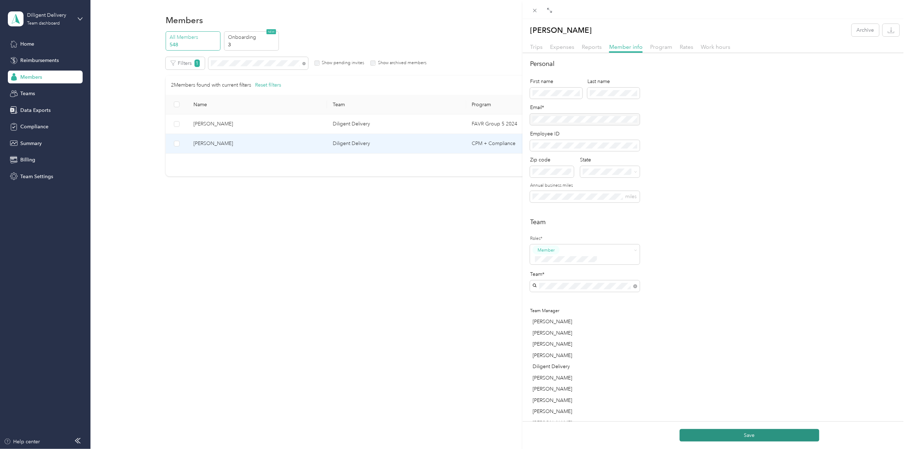
click at [753, 432] on button "Save" at bounding box center [749, 435] width 140 height 12
click at [240, 63] on div "[PERSON_NAME] Archive Trips Expenses Reports Member info Program Rates Work hou…" at bounding box center [453, 224] width 907 height 449
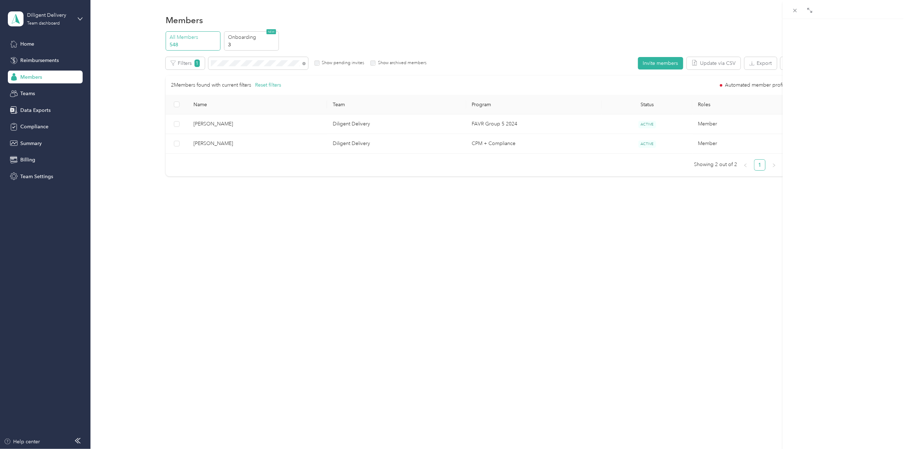
click at [240, 63] on div at bounding box center [453, 224] width 907 height 449
click at [241, 63] on div at bounding box center [453, 224] width 907 height 449
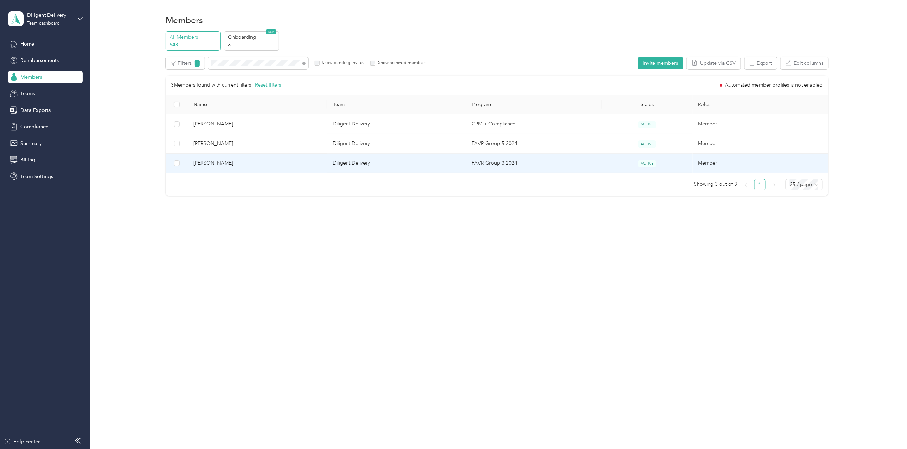
click at [229, 161] on span "[PERSON_NAME]" at bounding box center [257, 163] width 128 height 8
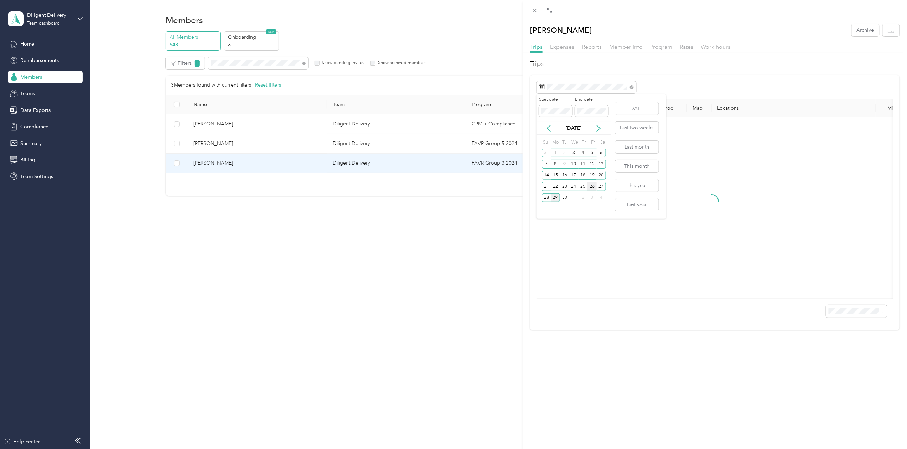
click at [591, 188] on div "26" at bounding box center [591, 186] width 9 height 9
click at [602, 186] on div "27" at bounding box center [600, 186] width 9 height 9
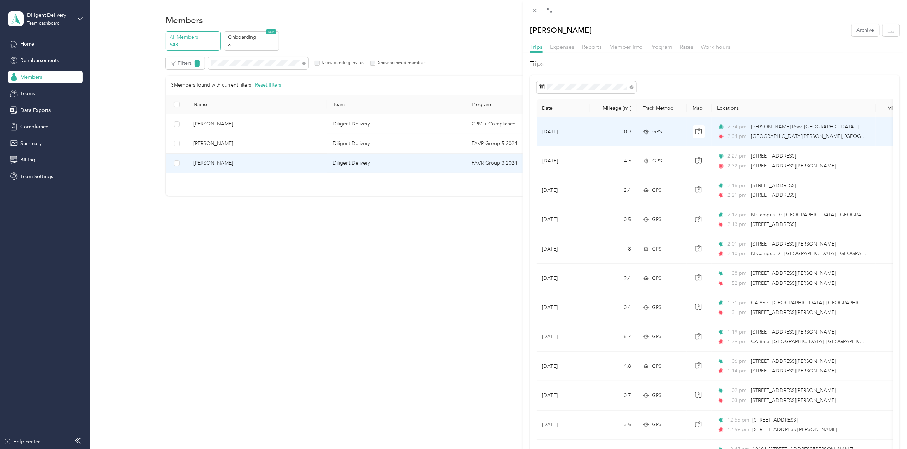
click at [645, 131] on icon at bounding box center [645, 132] width 7 height 6
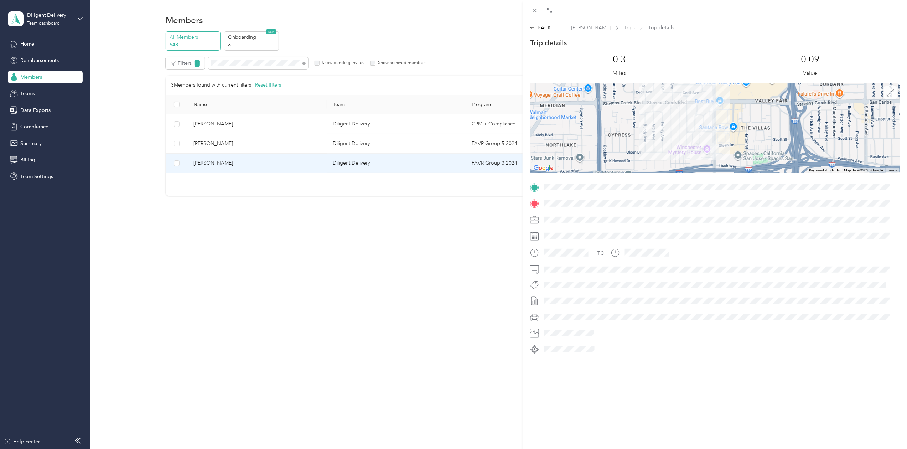
click at [887, 92] on icon at bounding box center [890, 92] width 7 height 7
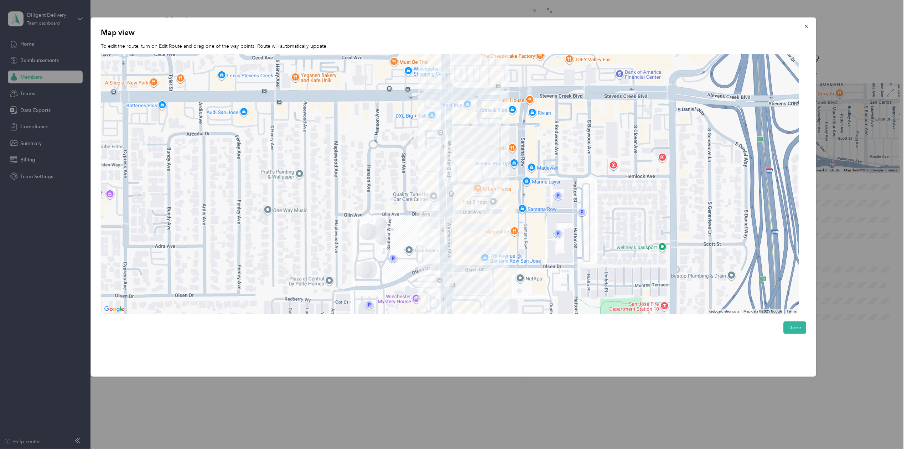
drag, startPoint x: 485, startPoint y: 137, endPoint x: 485, endPoint y: 153, distance: 15.7
click at [485, 153] on div at bounding box center [450, 184] width 698 height 260
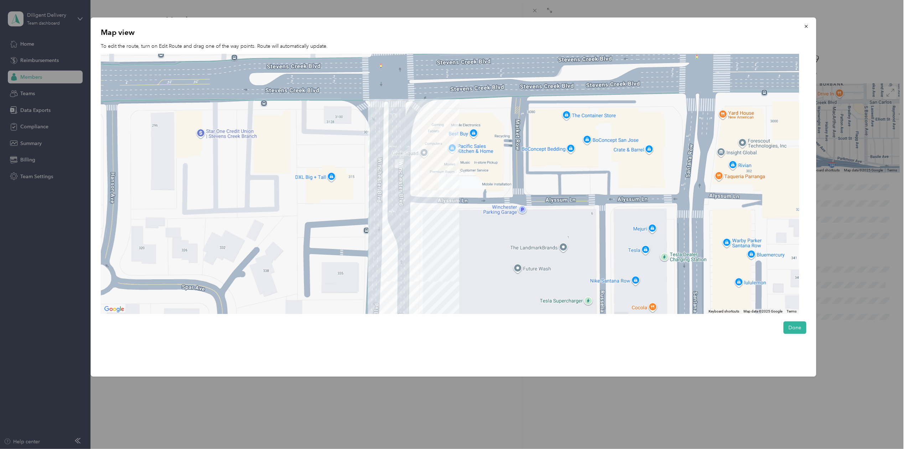
drag, startPoint x: 390, startPoint y: 122, endPoint x: 443, endPoint y: 264, distance: 152.2
click at [443, 264] on div at bounding box center [450, 184] width 698 height 260
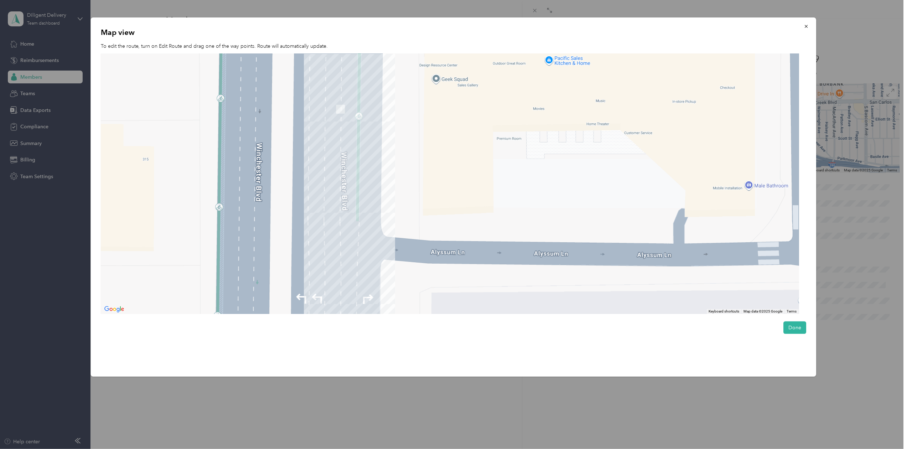
drag, startPoint x: 350, startPoint y: 75, endPoint x: 395, endPoint y: 256, distance: 187.1
click at [377, 234] on div at bounding box center [450, 184] width 698 height 260
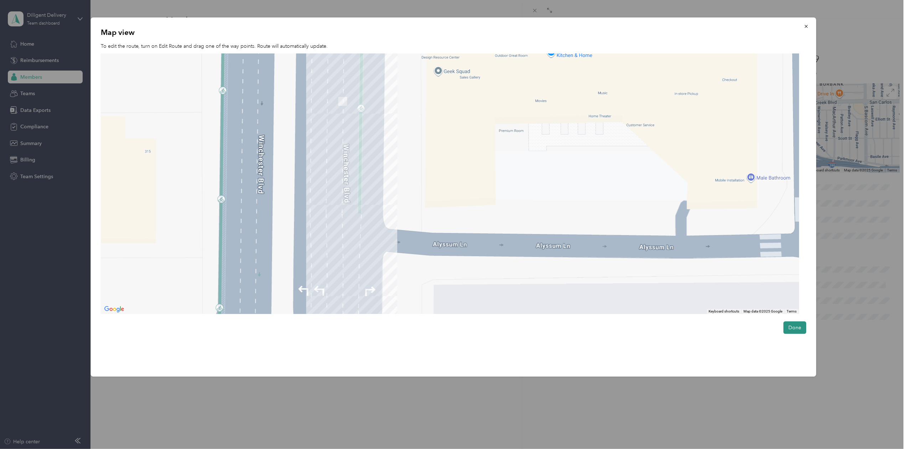
click at [794, 325] on button "Done" at bounding box center [794, 327] width 23 height 12
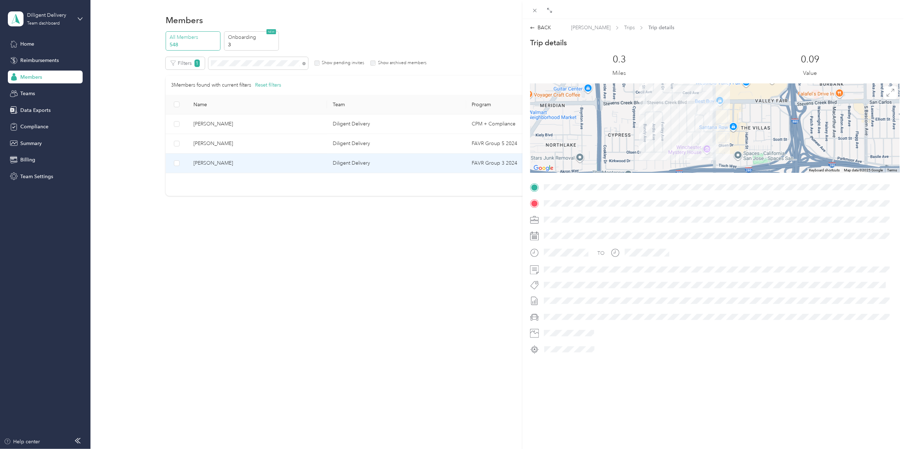
click at [236, 66] on div "BACK [PERSON_NAME] Trips Trip details Trip details This trip cannot be edited b…" at bounding box center [453, 224] width 907 height 449
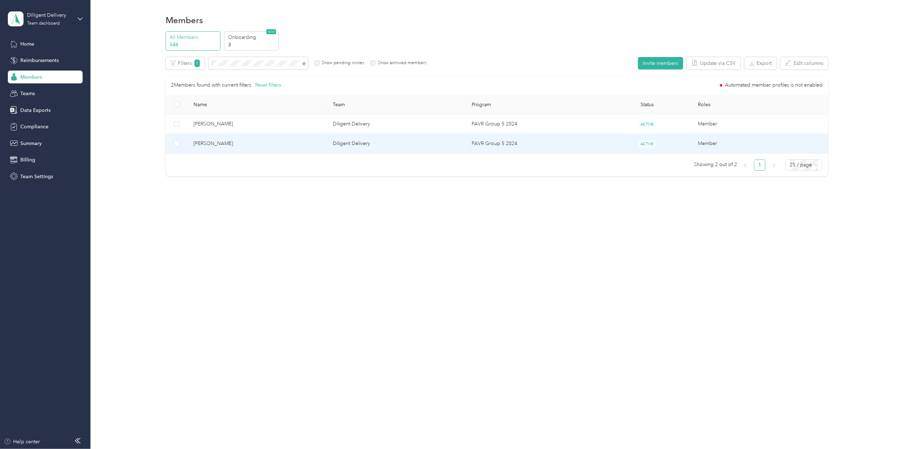
click at [223, 142] on span "[PERSON_NAME]" at bounding box center [257, 144] width 128 height 8
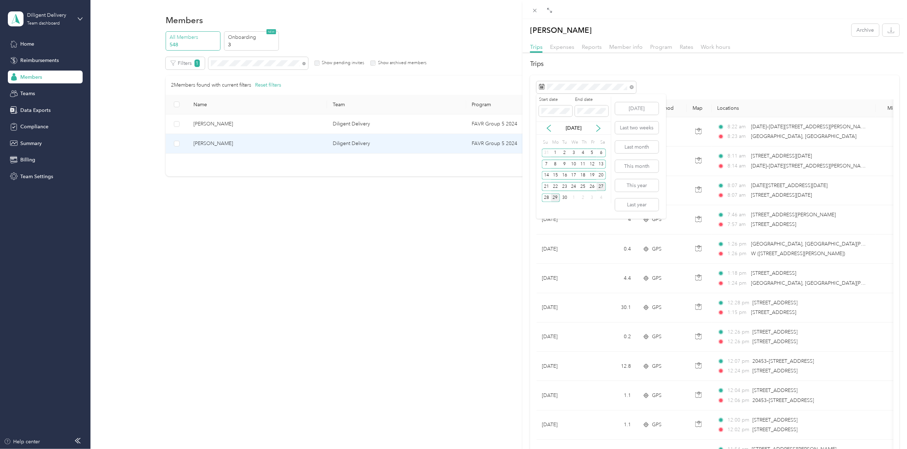
click at [601, 184] on div "27" at bounding box center [600, 186] width 9 height 9
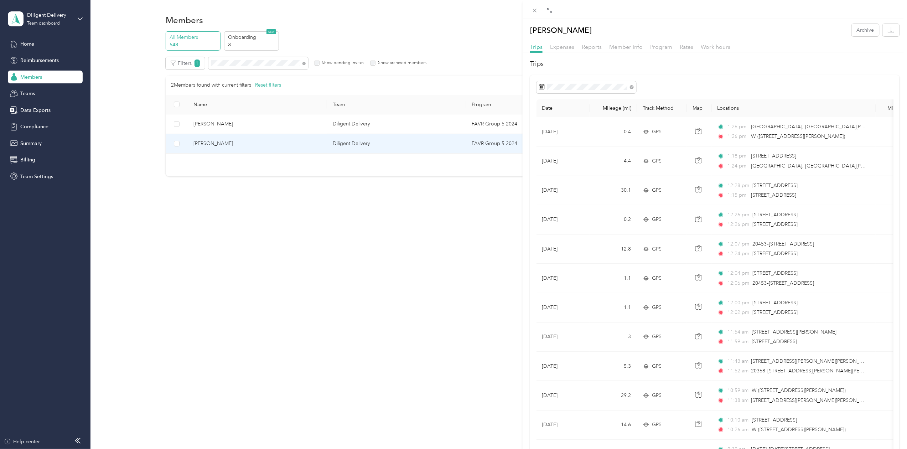
click at [241, 63] on div "[PERSON_NAME] Archive Trips Expenses Reports Member info Program Rates Work hou…" at bounding box center [453, 224] width 907 height 449
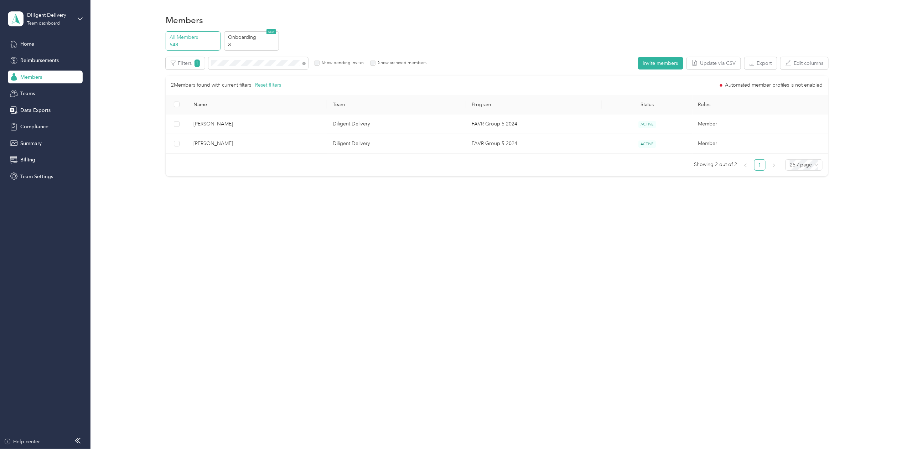
click at [241, 63] on div at bounding box center [453, 224] width 907 height 449
click at [240, 63] on div at bounding box center [453, 224] width 907 height 449
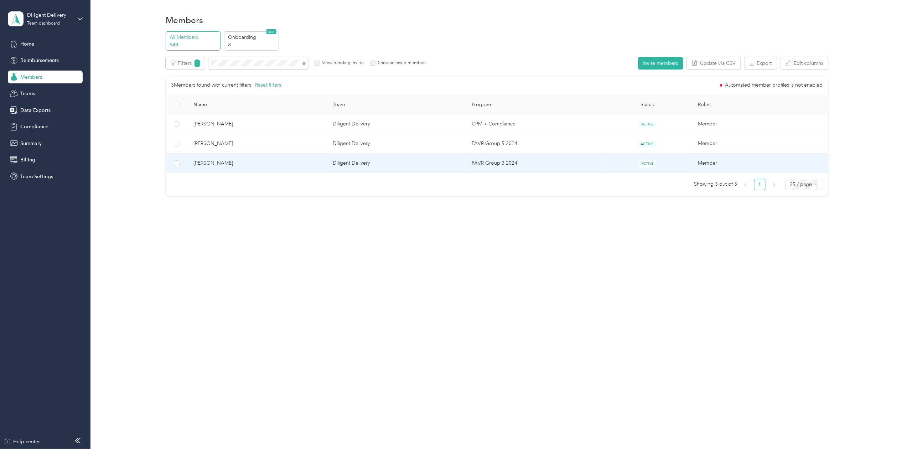
click at [227, 161] on span "[PERSON_NAME]" at bounding box center [257, 163] width 128 height 8
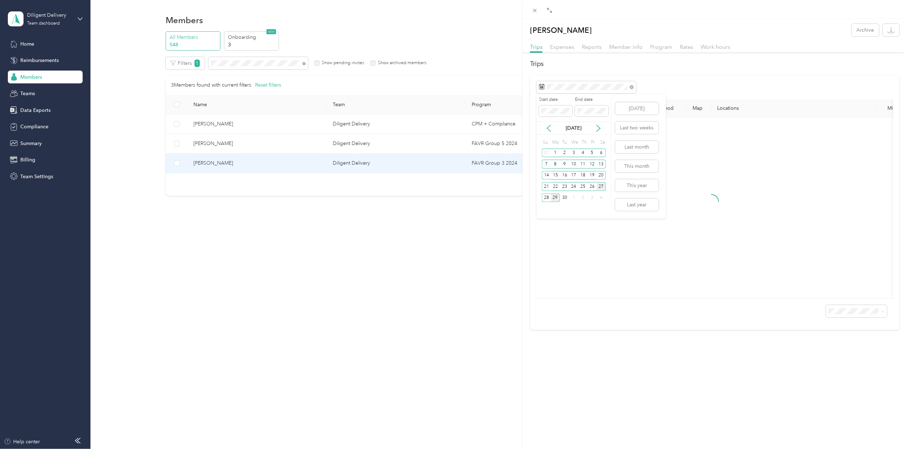
click at [597, 185] on div "27" at bounding box center [600, 186] width 9 height 9
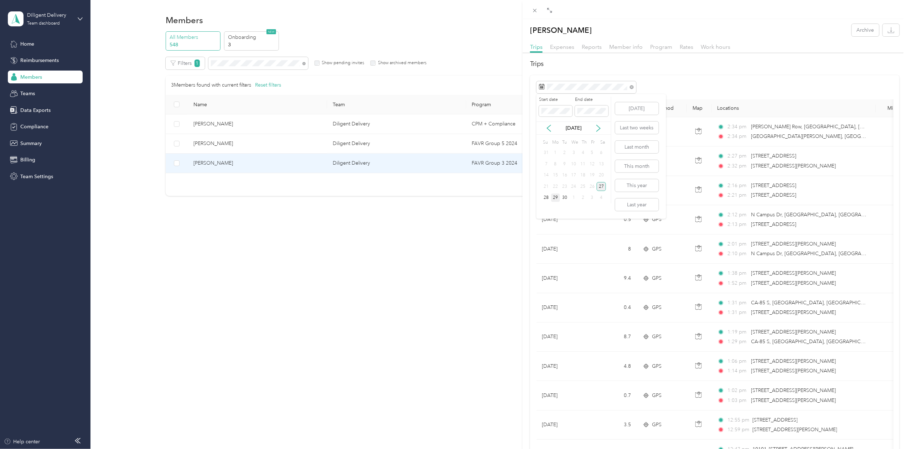
click at [597, 185] on div "27" at bounding box center [600, 186] width 9 height 9
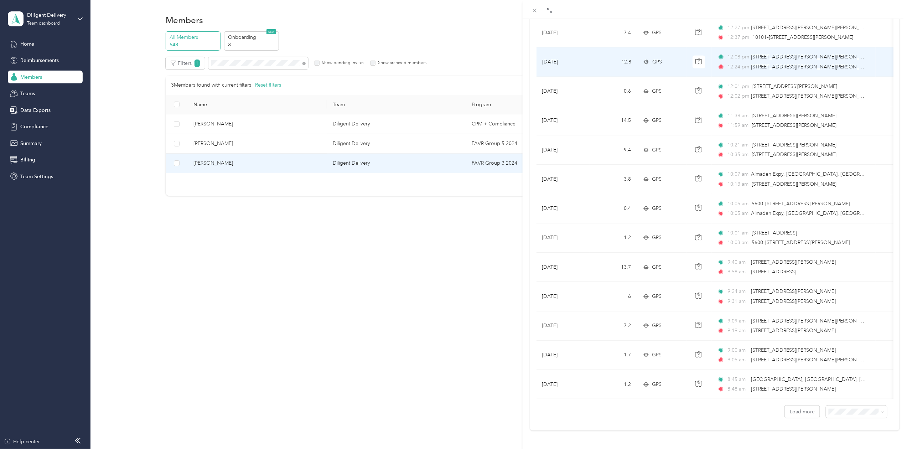
scroll to position [468, 0]
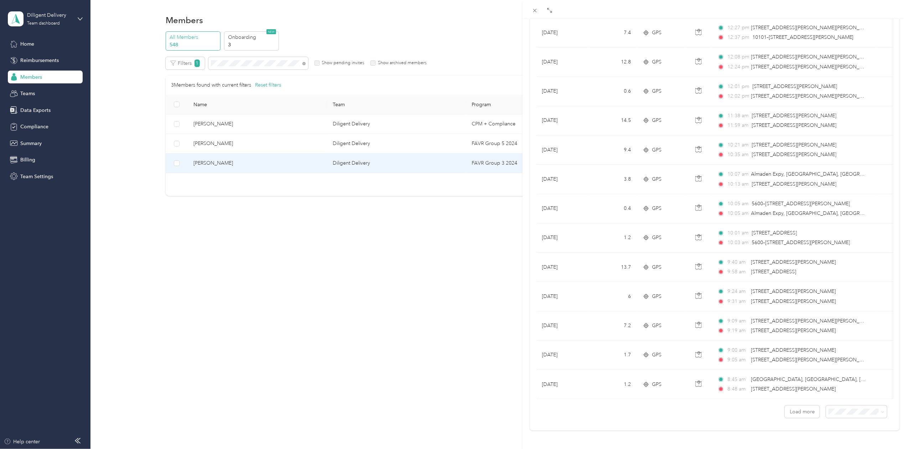
click at [240, 64] on div "[PERSON_NAME] Archive Trips Expenses Reports Member info Program Rates Work hou…" at bounding box center [453, 224] width 907 height 449
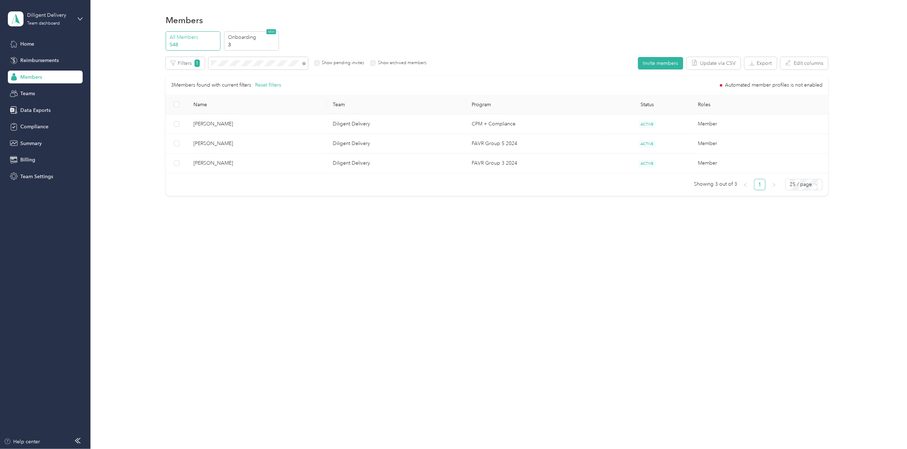
click at [239, 448] on div "Drag to resize Click to close [PERSON_NAME] Archive Trips Expenses Reports Memb…" at bounding box center [451, 449] width 903 height 0
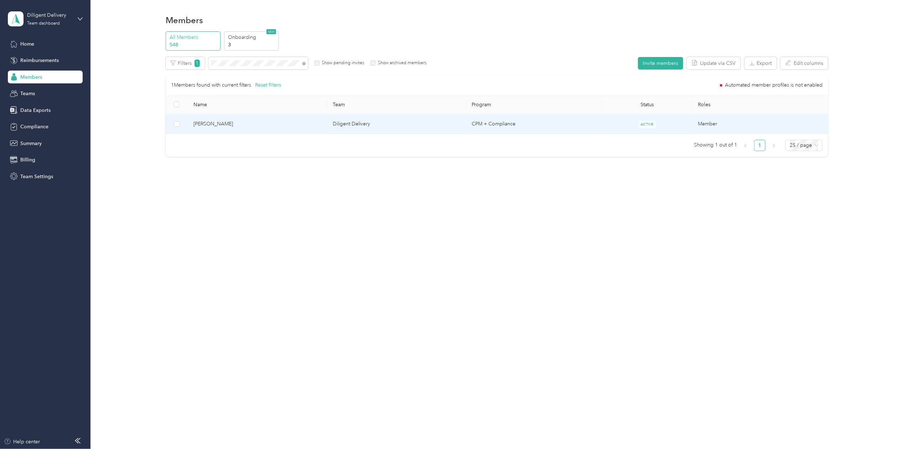
click at [207, 125] on span "[PERSON_NAME]" at bounding box center [257, 124] width 128 height 8
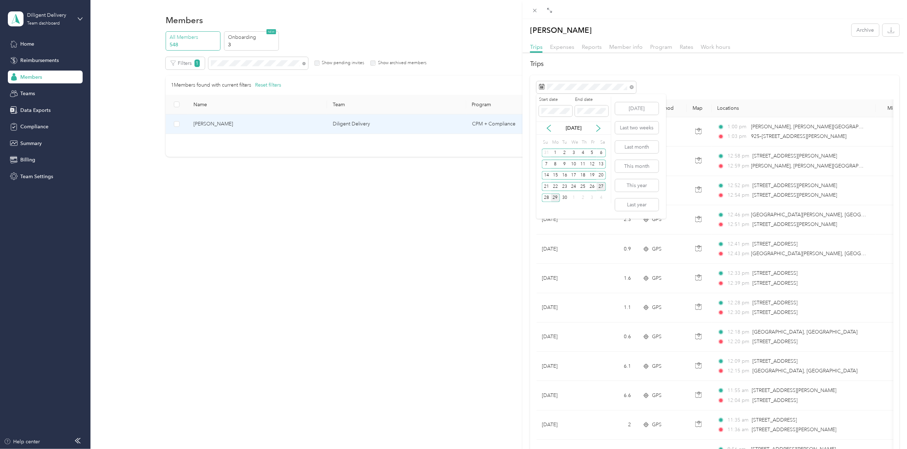
click at [600, 187] on div "27" at bounding box center [600, 186] width 9 height 9
click at [231, 62] on div "[PERSON_NAME] Archive Trips Expenses Reports Member info Program Rates Work hou…" at bounding box center [453, 224] width 907 height 449
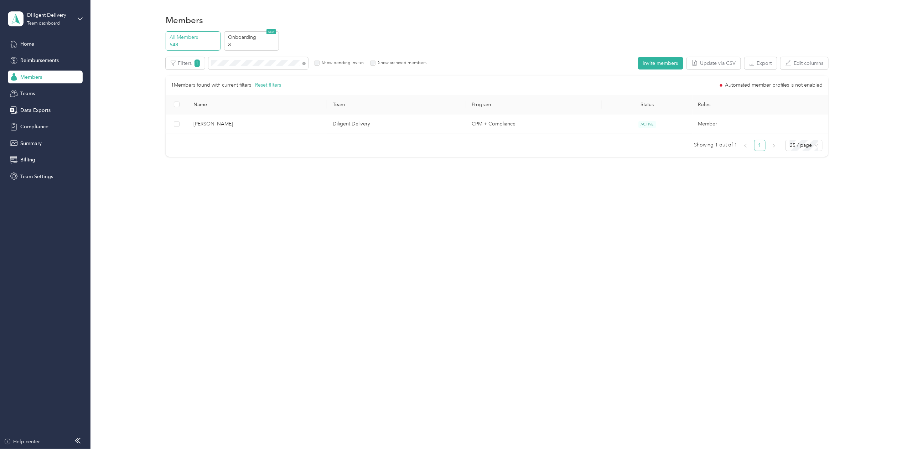
click at [229, 61] on div at bounding box center [453, 224] width 907 height 449
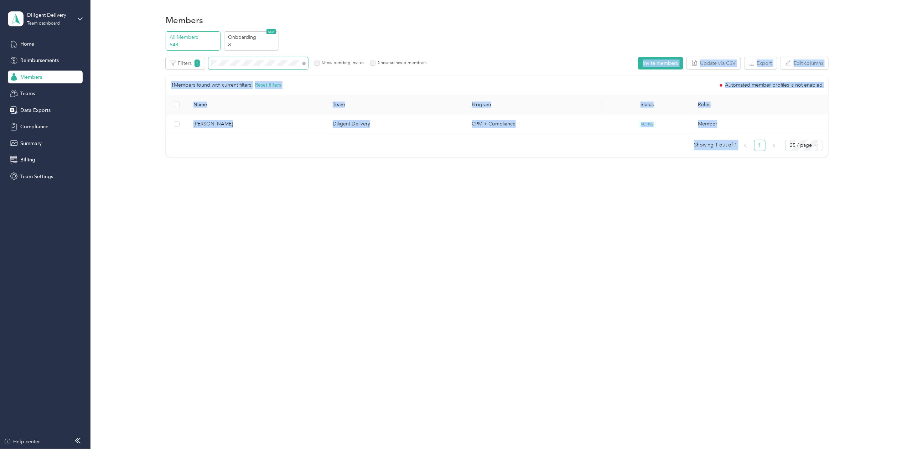
click at [233, 67] on span at bounding box center [258, 63] width 100 height 12
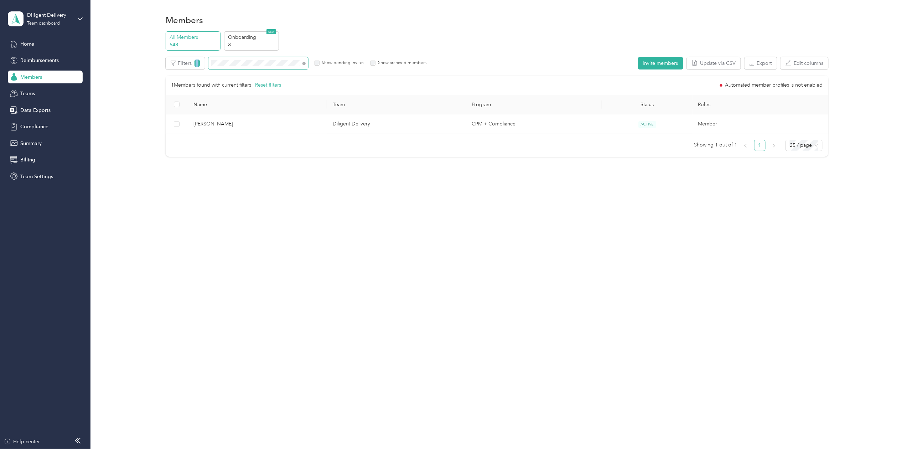
click at [233, 67] on span at bounding box center [258, 63] width 100 height 12
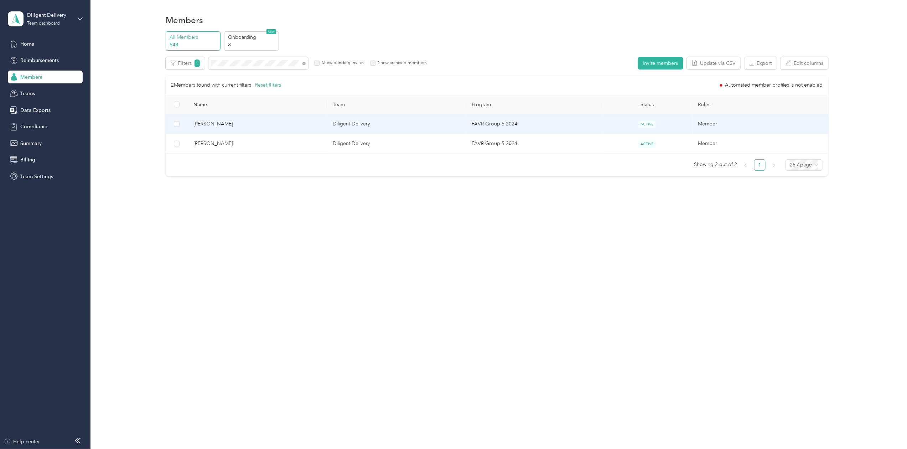
click at [211, 122] on span "[PERSON_NAME]" at bounding box center [257, 124] width 128 height 8
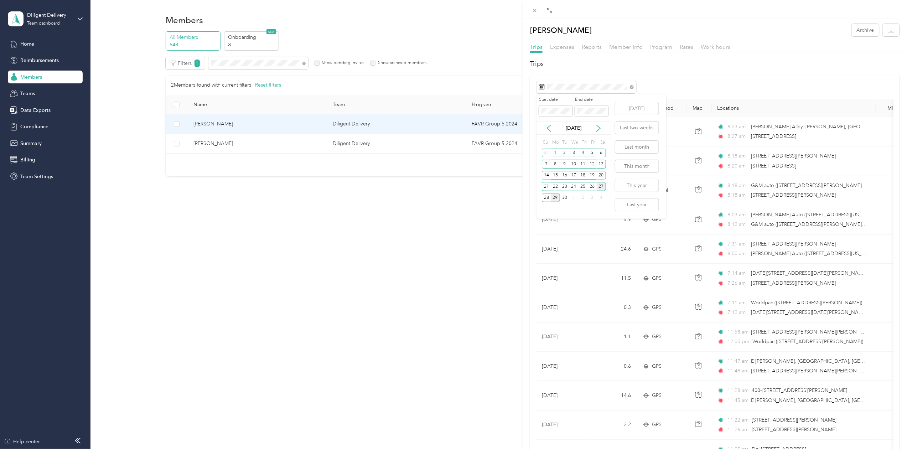
click at [600, 187] on div "27" at bounding box center [600, 186] width 9 height 9
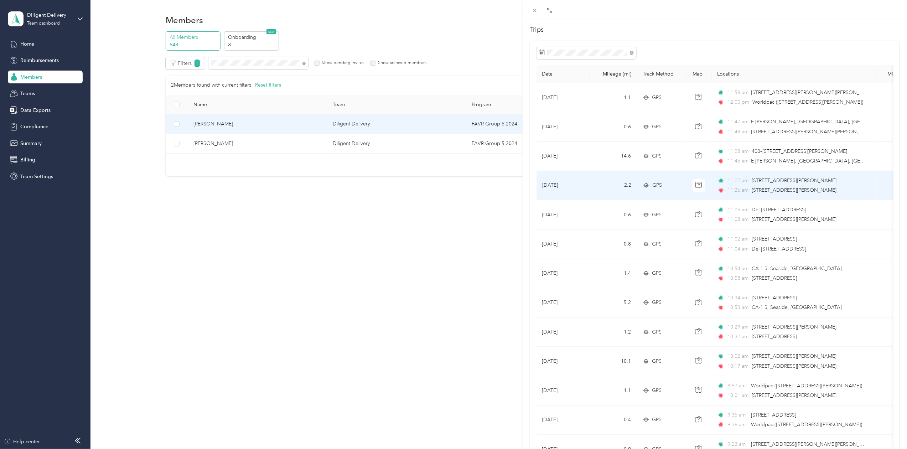
scroll to position [29, 0]
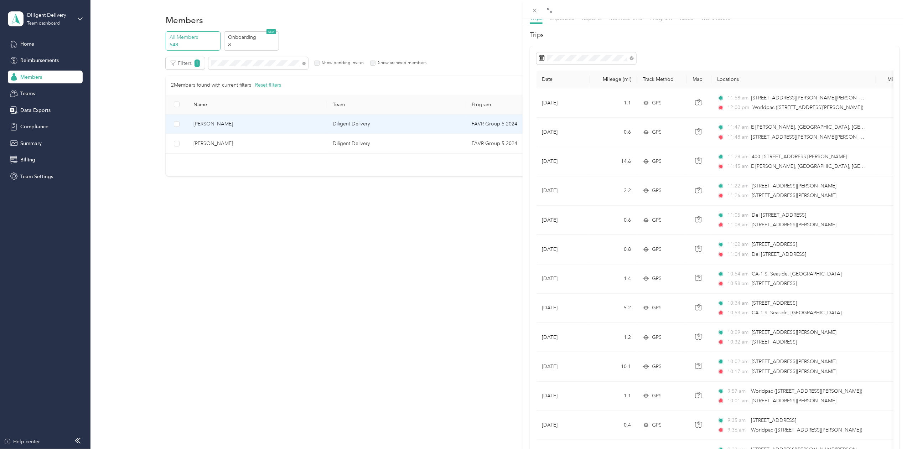
click at [237, 63] on div "[PERSON_NAME] Archive Trips Expenses Reports Member info Program Rates Work hou…" at bounding box center [453, 224] width 907 height 449
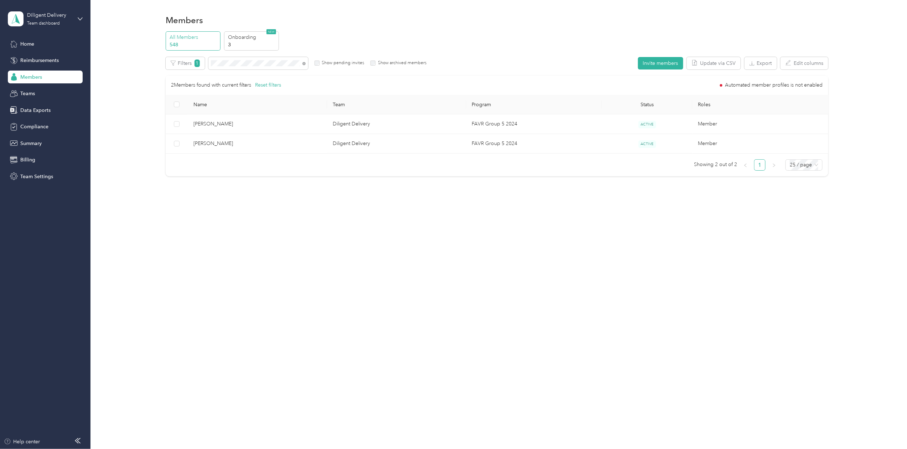
click at [237, 63] on div at bounding box center [453, 224] width 907 height 449
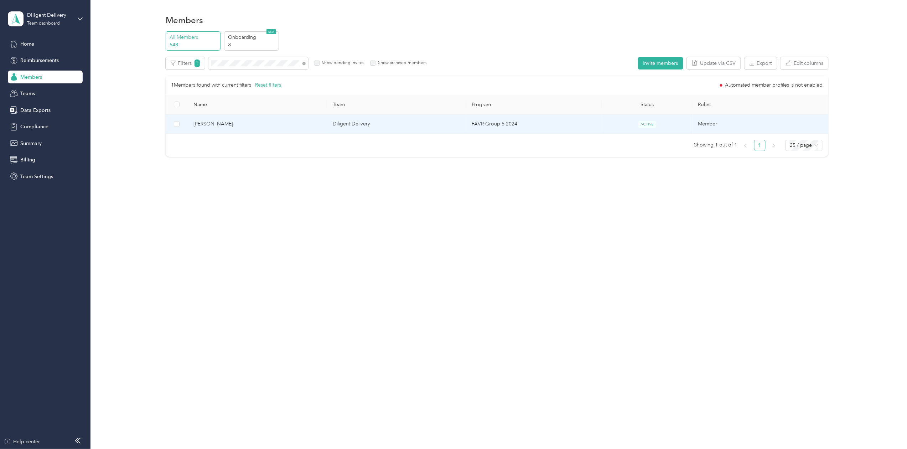
click at [208, 121] on span "[PERSON_NAME]" at bounding box center [257, 124] width 128 height 8
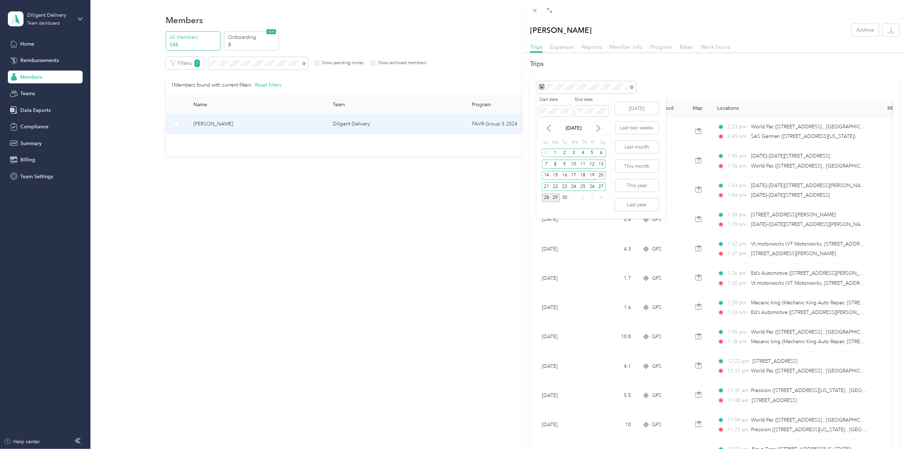
click at [543, 198] on div "28" at bounding box center [546, 197] width 9 height 9
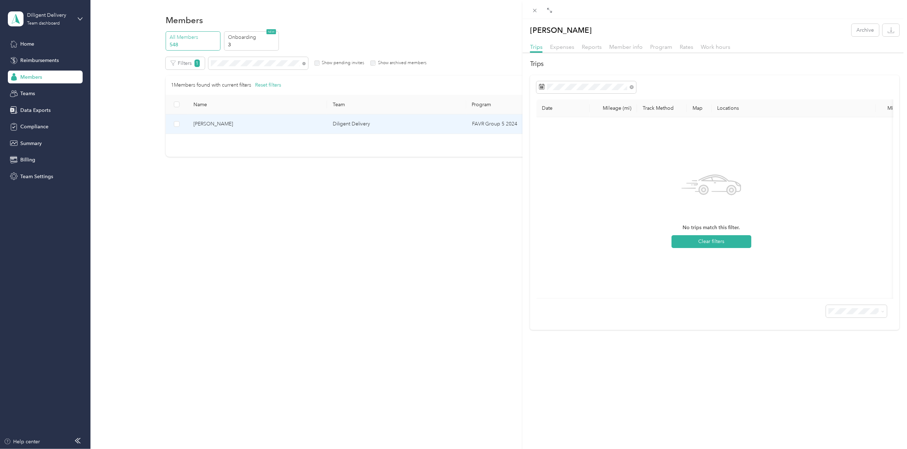
click at [237, 62] on div "[PERSON_NAME] Archive Trips Expenses Reports Member info Program Rates Work hou…" at bounding box center [453, 224] width 907 height 449
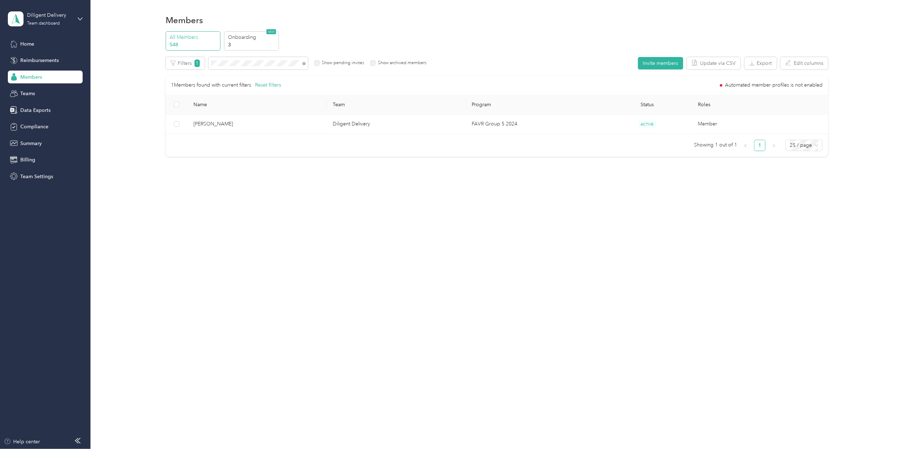
click at [237, 62] on div at bounding box center [453, 224] width 907 height 449
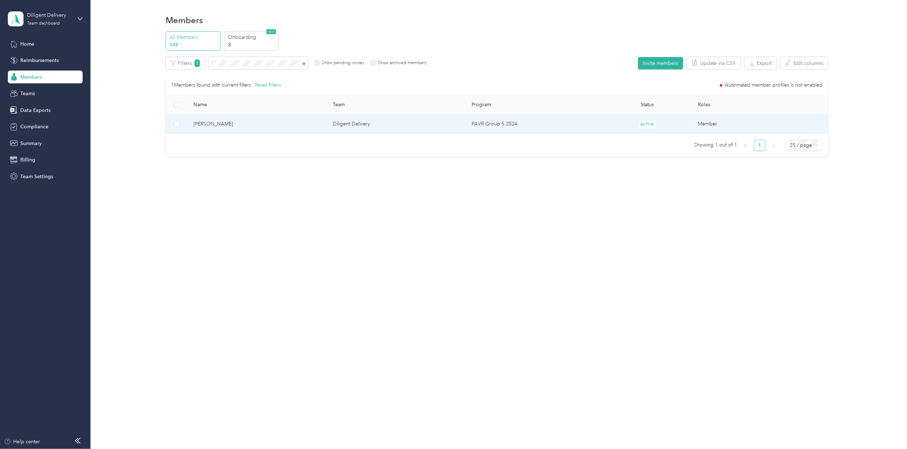
click at [234, 127] on span "[PERSON_NAME]" at bounding box center [257, 124] width 128 height 8
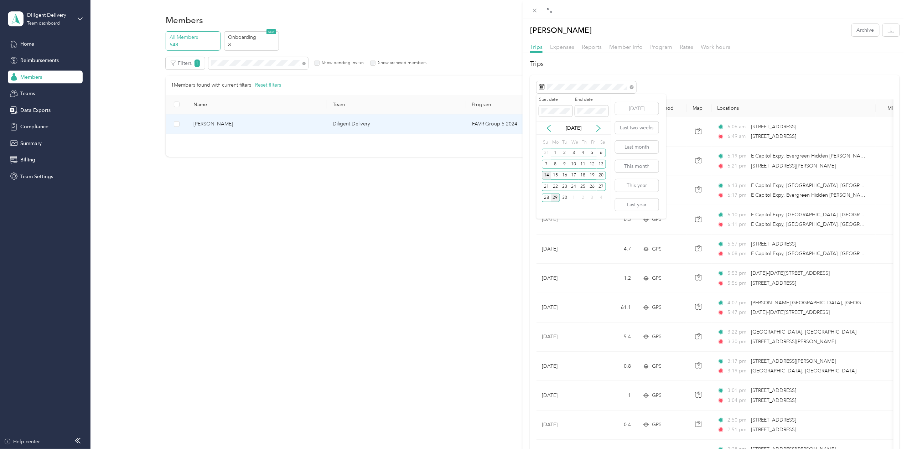
click at [546, 176] on div "14" at bounding box center [546, 175] width 9 height 9
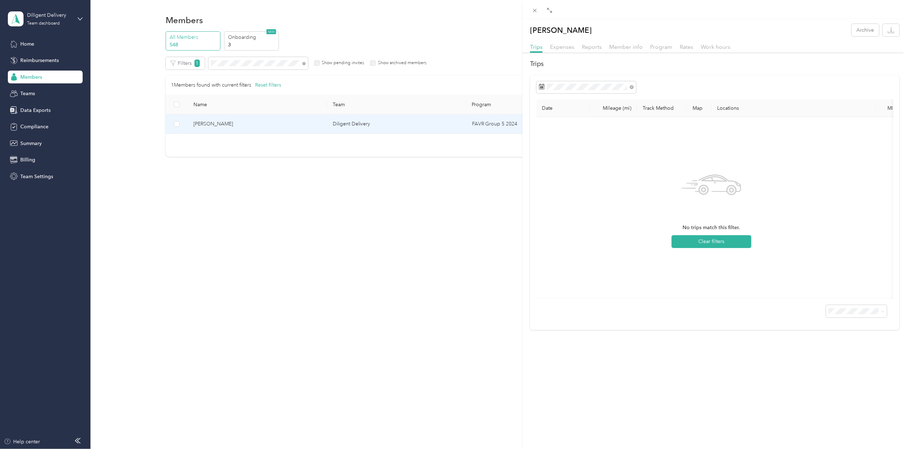
click at [244, 63] on div "[PERSON_NAME] Archive Trips Expenses Reports Member info Program Rates Work hou…" at bounding box center [453, 224] width 907 height 449
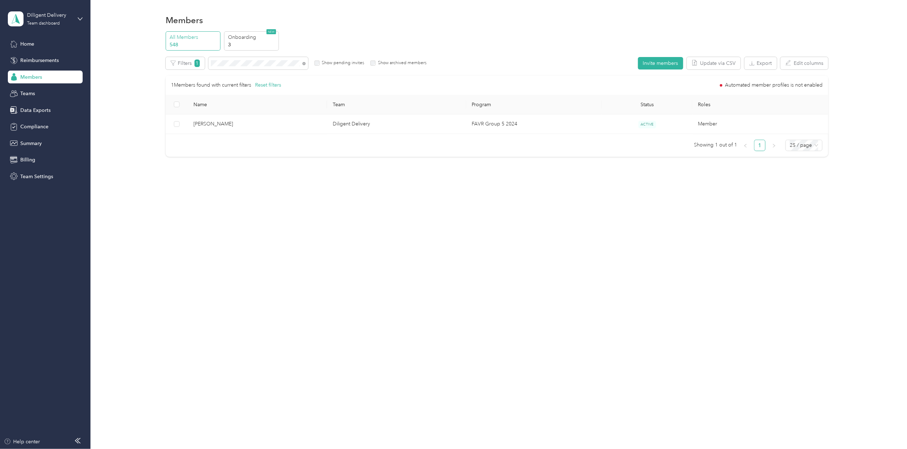
click at [244, 63] on div at bounding box center [453, 224] width 907 height 449
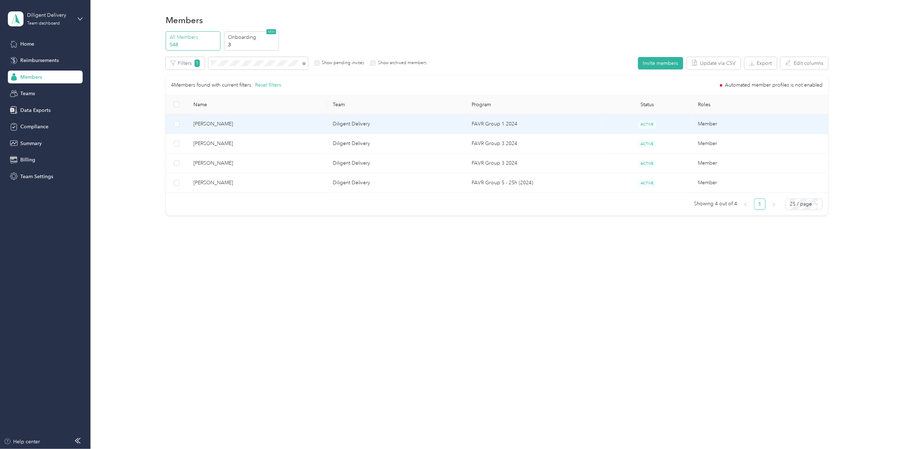
click at [223, 125] on span "[PERSON_NAME]" at bounding box center [257, 124] width 128 height 8
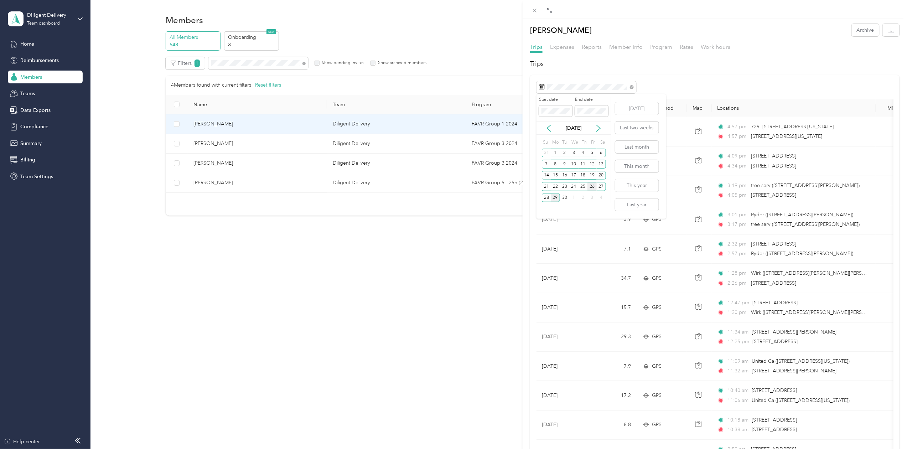
click at [593, 188] on div "26" at bounding box center [591, 186] width 9 height 9
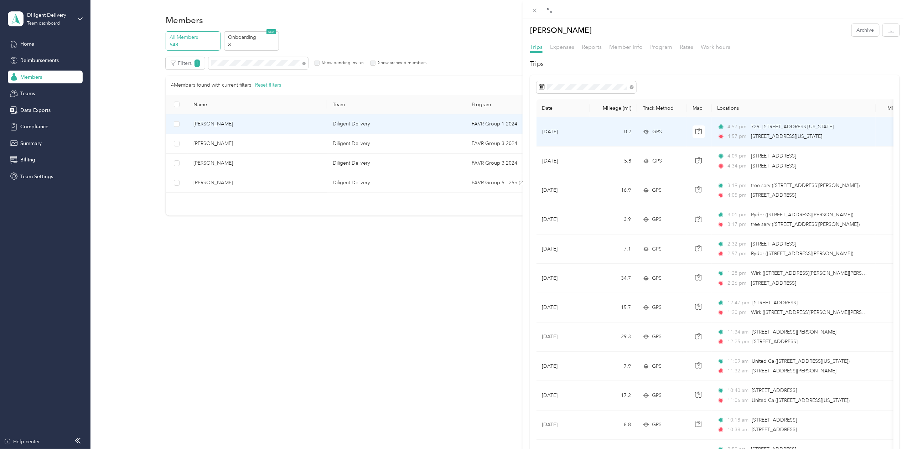
click at [647, 130] on icon at bounding box center [645, 132] width 7 height 6
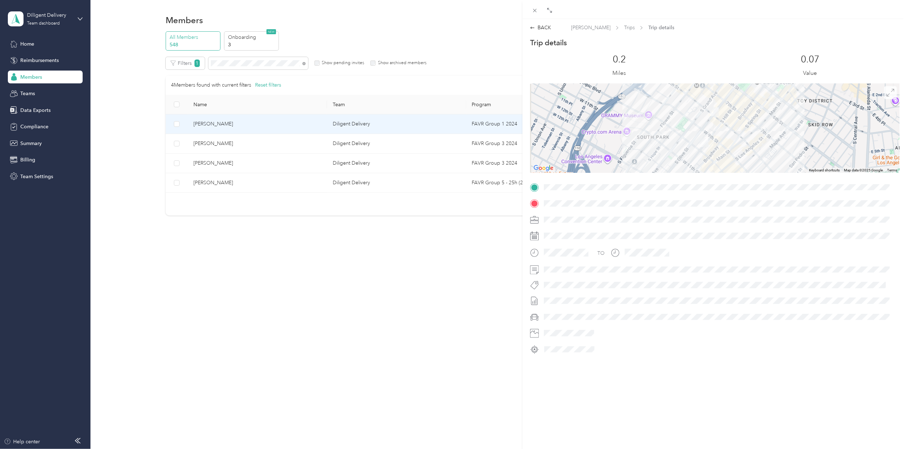
click at [886, 93] on icon at bounding box center [890, 93] width 8 height 8
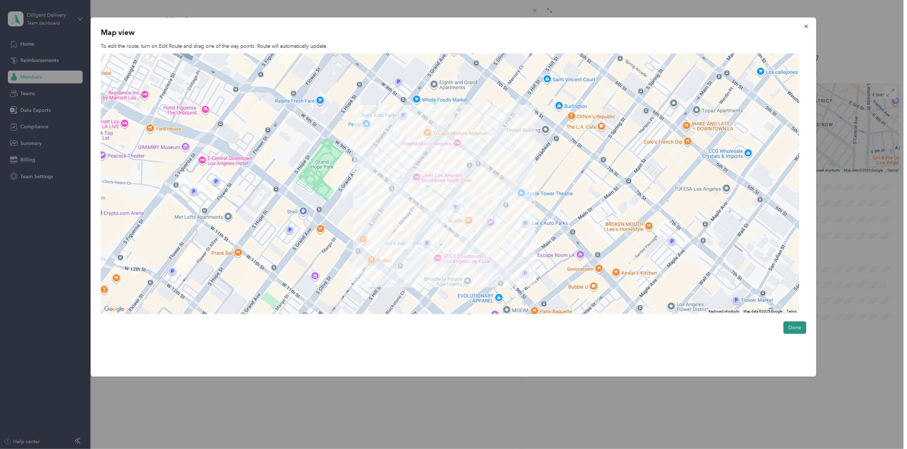
click at [788, 327] on button "Done" at bounding box center [794, 327] width 23 height 12
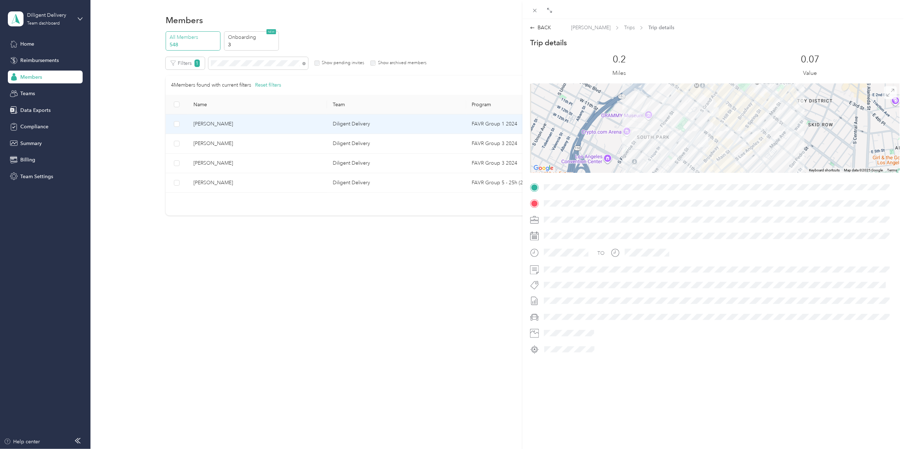
click at [886, 94] on icon at bounding box center [890, 93] width 8 height 8
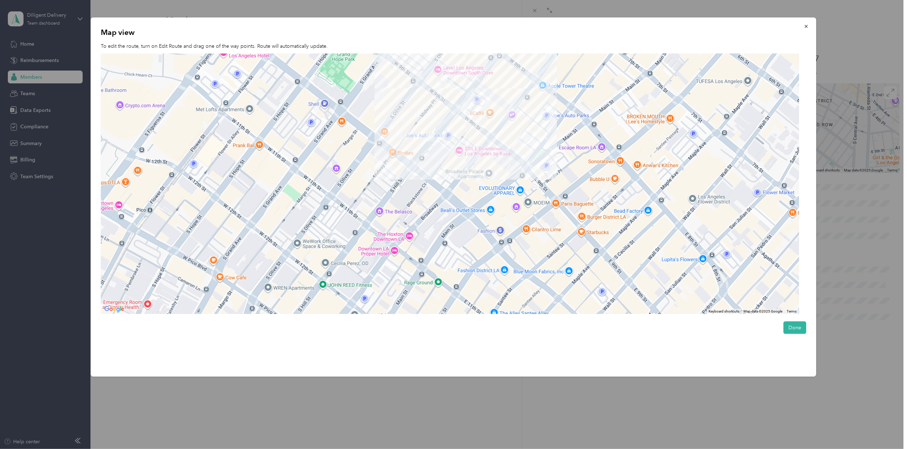
drag, startPoint x: 397, startPoint y: 202, endPoint x: 419, endPoint y: 94, distance: 110.3
click at [419, 94] on div at bounding box center [450, 184] width 698 height 260
click at [791, 330] on button "Done" at bounding box center [794, 327] width 23 height 12
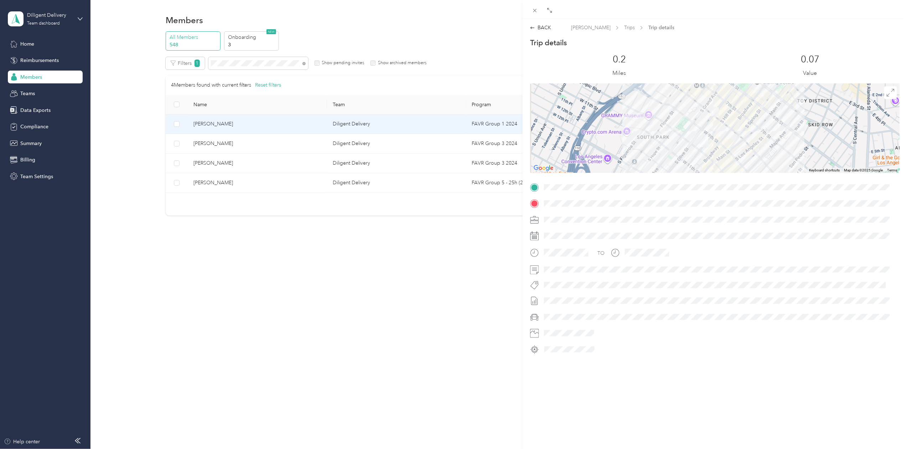
click at [231, 63] on div "BACK [PERSON_NAME] Trips Trip details Trip details This trip cannot be edited b…" at bounding box center [453, 224] width 907 height 449
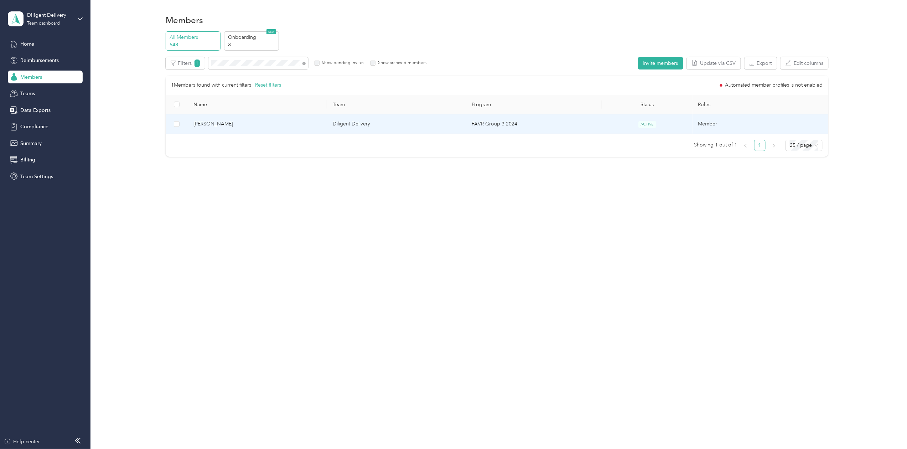
click at [217, 121] on span "[PERSON_NAME]" at bounding box center [257, 124] width 128 height 8
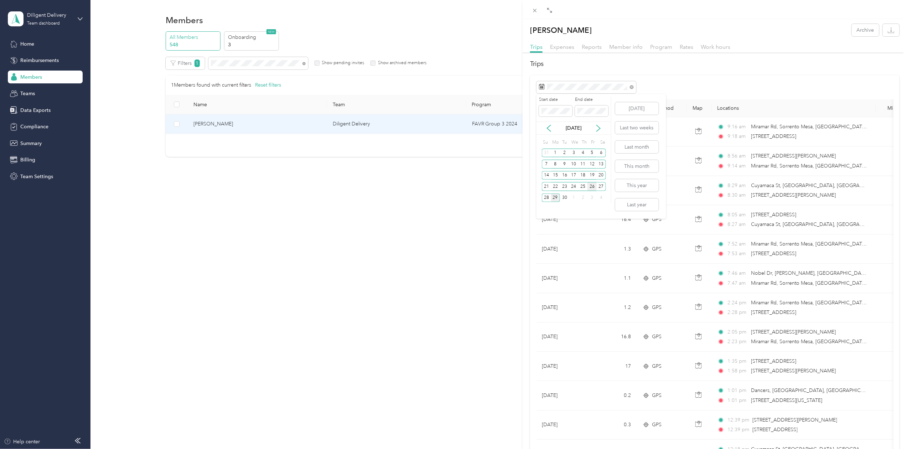
click at [593, 184] on div "26" at bounding box center [591, 186] width 9 height 9
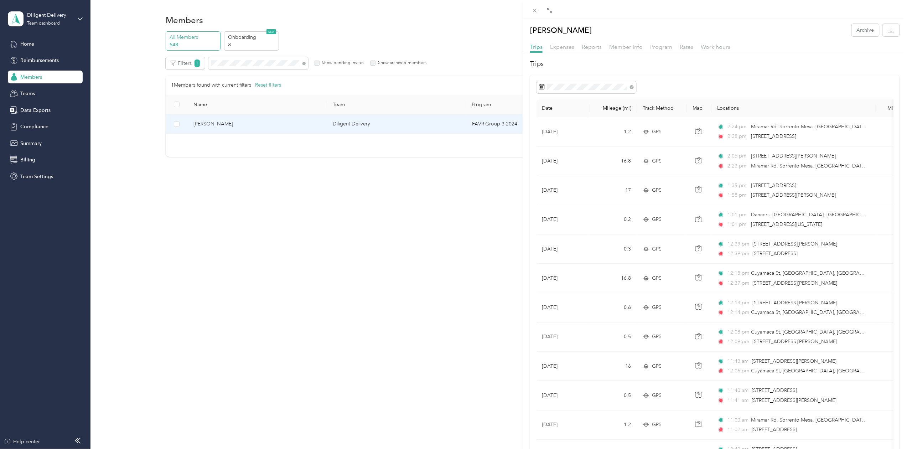
click at [234, 63] on div "[PERSON_NAME] Archive Trips Expenses Reports Member info Program Rates Work hou…" at bounding box center [453, 224] width 907 height 449
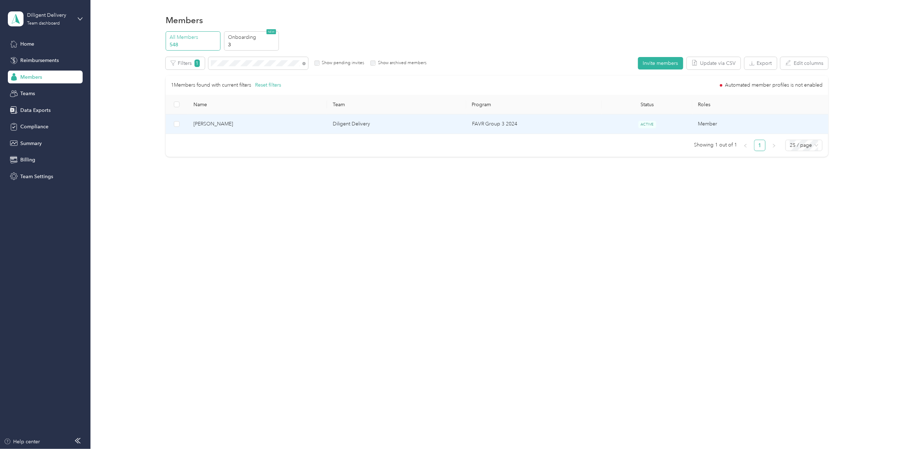
click at [234, 448] on div "Drag to resize Click to close [PERSON_NAME] Archive Trips Expenses Reports Memb…" at bounding box center [451, 449] width 903 height 0
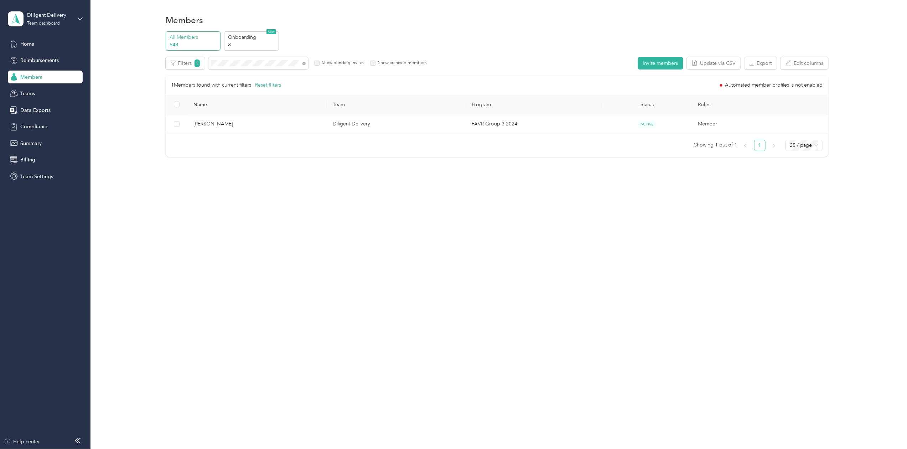
click at [234, 63] on div at bounding box center [453, 224] width 907 height 449
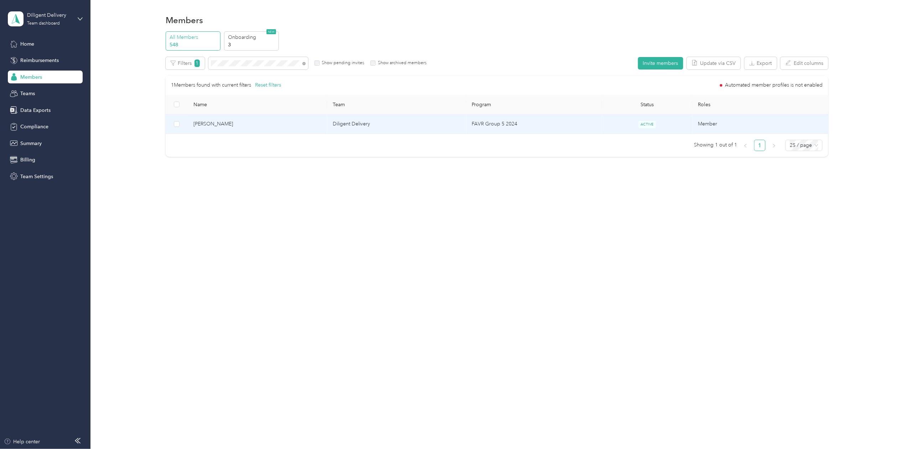
click at [203, 128] on span "[PERSON_NAME]" at bounding box center [257, 124] width 128 height 8
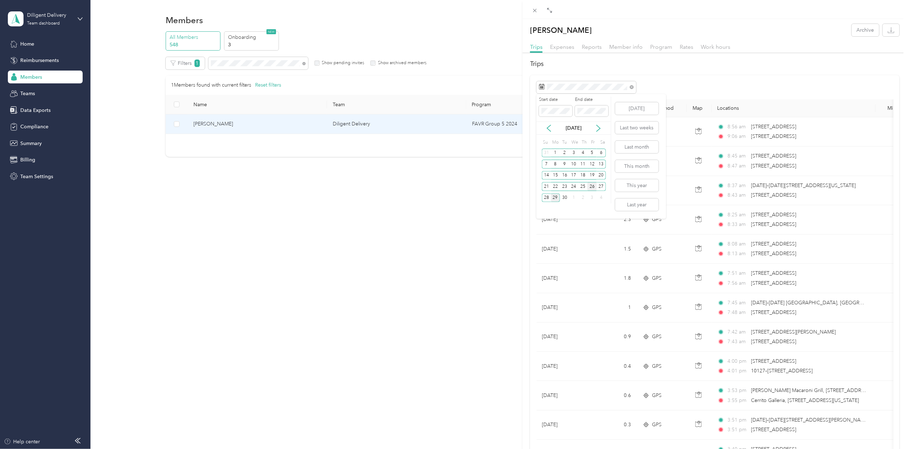
click at [593, 185] on div "26" at bounding box center [591, 186] width 9 height 9
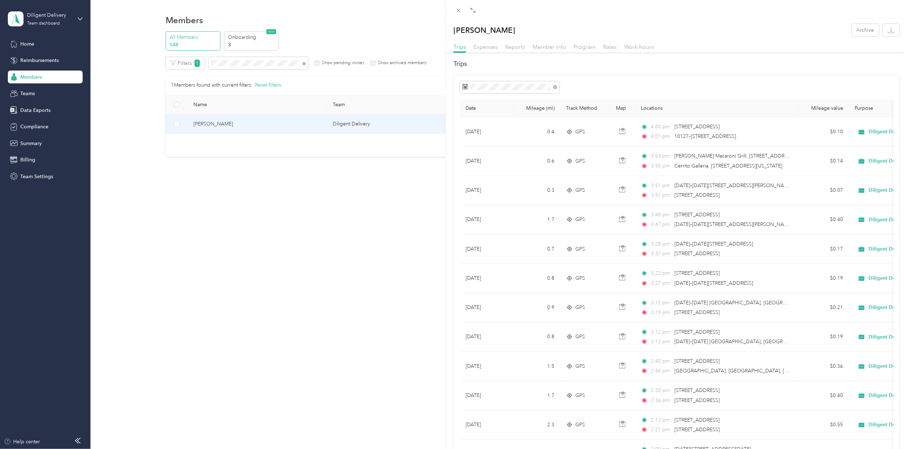
click at [239, 61] on div "[PERSON_NAME] Archive Trips Expenses Reports Member info Program Rates Work hou…" at bounding box center [453, 224] width 907 height 449
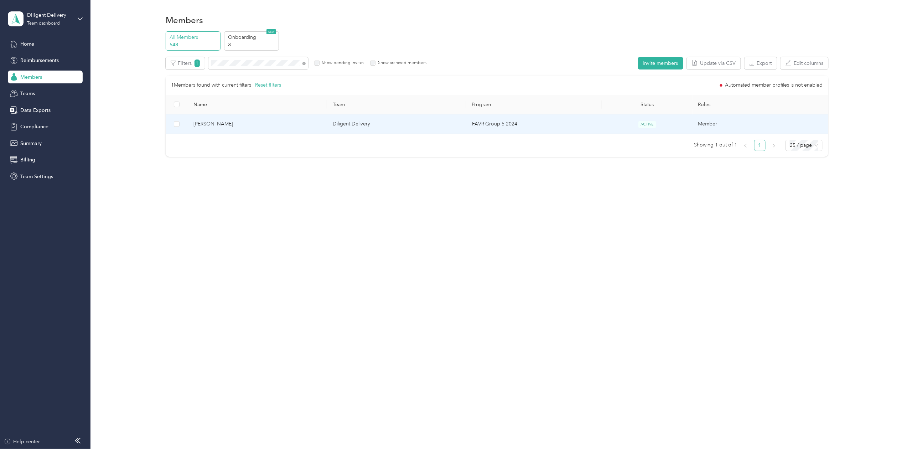
click at [239, 448] on div "Drag to resize Click to close [PERSON_NAME] Archive Trips Expenses Reports Memb…" at bounding box center [451, 449] width 903 height 0
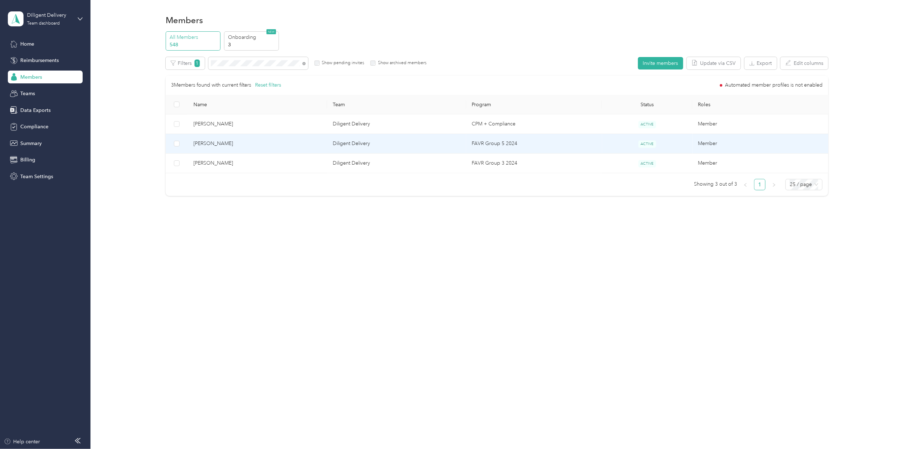
click at [211, 143] on span "[PERSON_NAME]" at bounding box center [257, 144] width 128 height 8
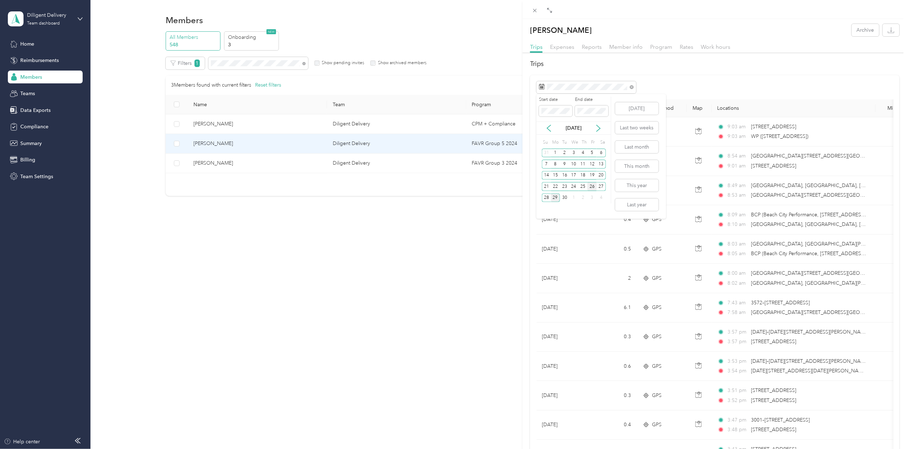
click at [591, 184] on div "26" at bounding box center [591, 186] width 9 height 9
click at [590, 185] on div "26" at bounding box center [591, 186] width 9 height 9
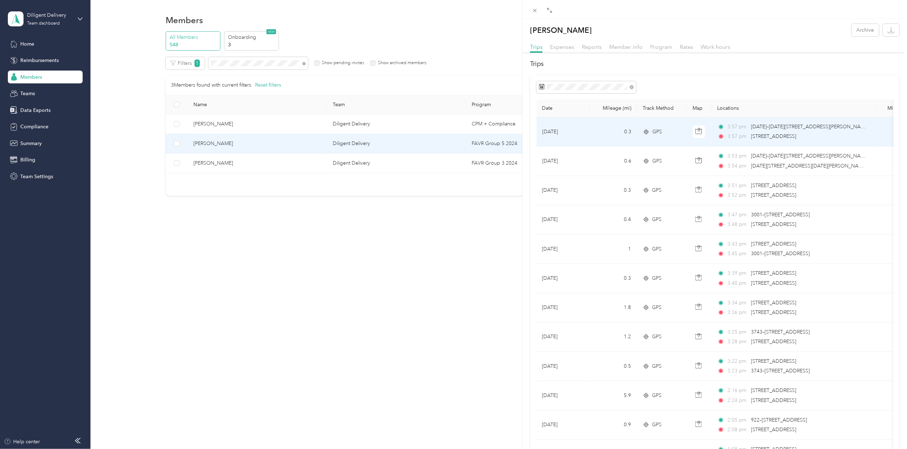
click at [644, 133] on circle at bounding box center [646, 132] width 4 height 4
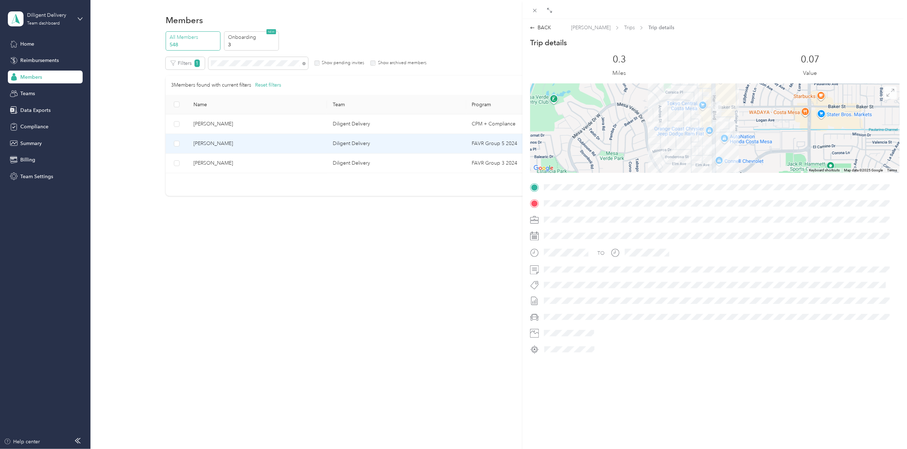
click at [886, 93] on icon at bounding box center [890, 93] width 8 height 8
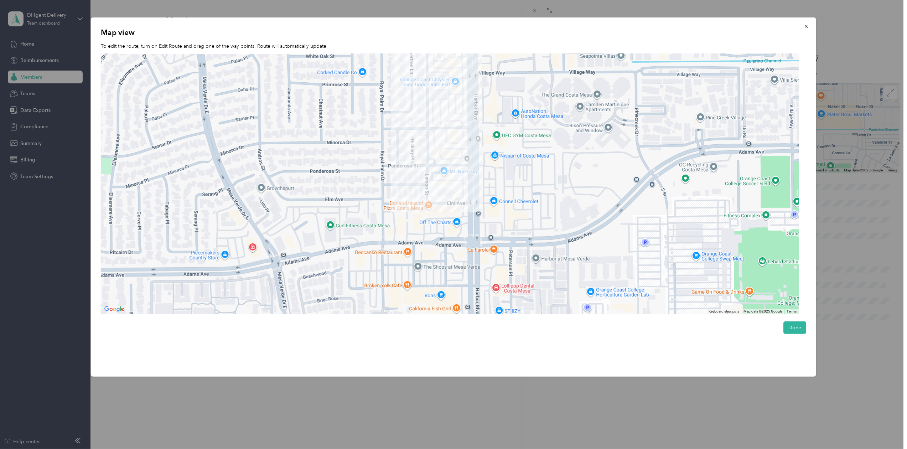
drag, startPoint x: 549, startPoint y: 194, endPoint x: 575, endPoint y: 68, distance: 128.9
click at [575, 68] on div at bounding box center [450, 184] width 698 height 260
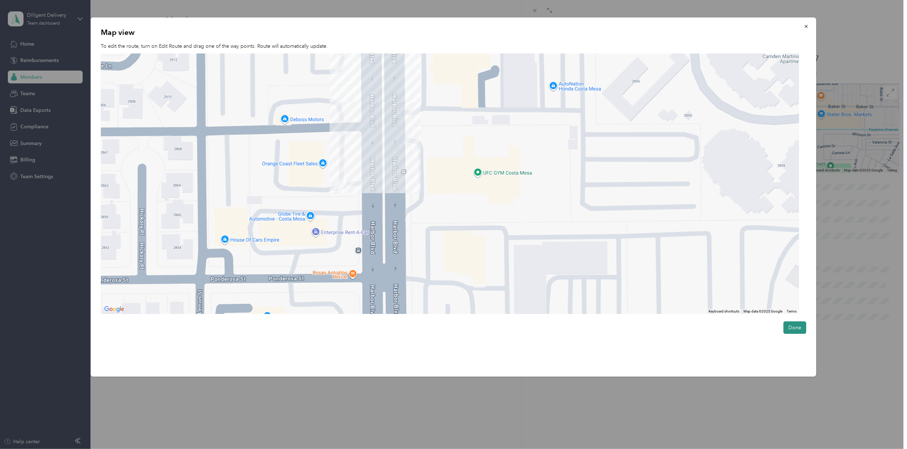
click at [795, 325] on button "Done" at bounding box center [794, 327] width 23 height 12
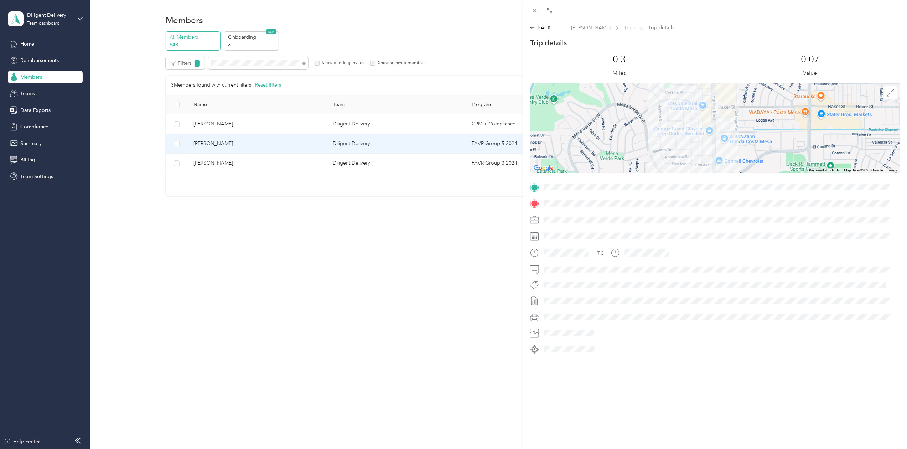
click at [237, 63] on div "BACK [PERSON_NAME] Trips Trip details Trip details This trip cannot be edited b…" at bounding box center [453, 224] width 907 height 449
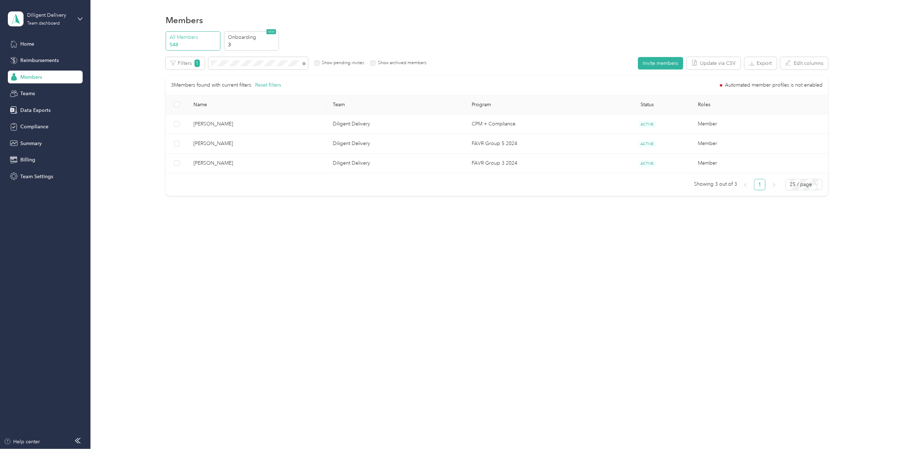
click at [237, 63] on div at bounding box center [453, 224] width 907 height 449
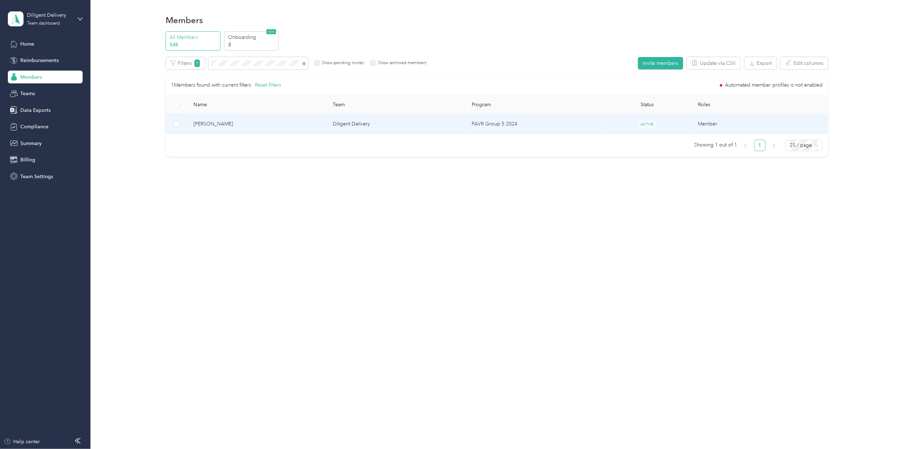
click at [210, 124] on span "[PERSON_NAME]" at bounding box center [257, 124] width 128 height 8
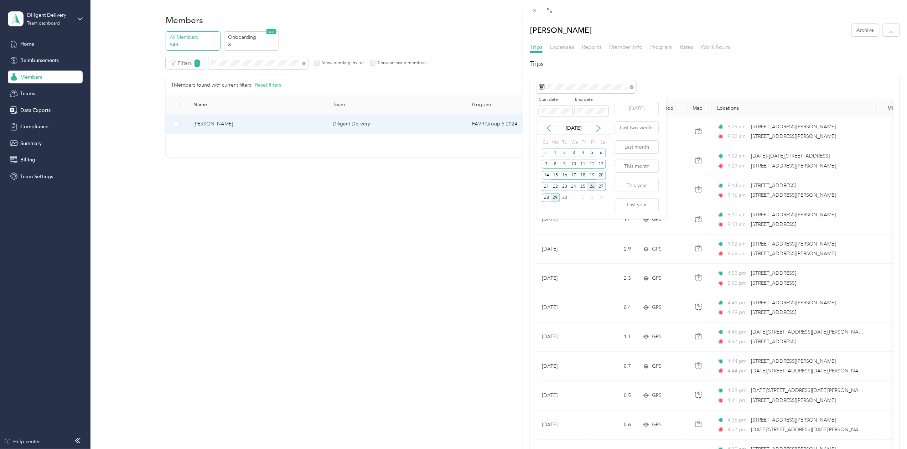
click at [591, 188] on div "26" at bounding box center [591, 186] width 9 height 9
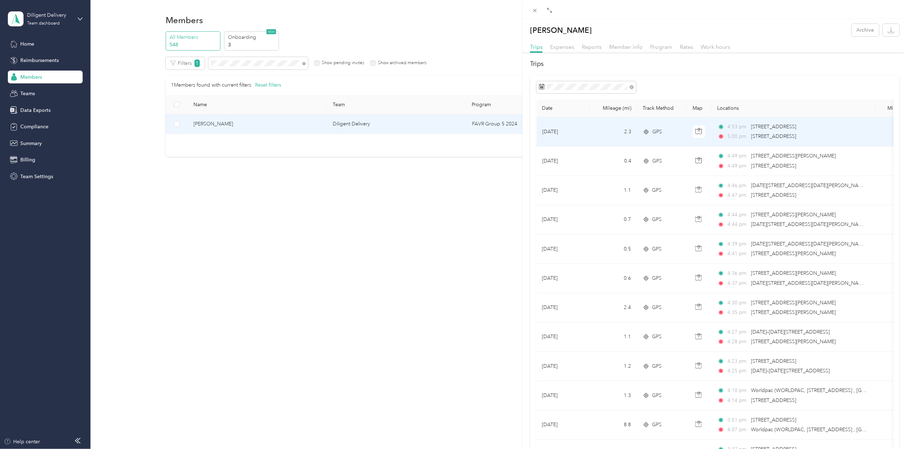
click at [645, 133] on icon at bounding box center [645, 132] width 7 height 6
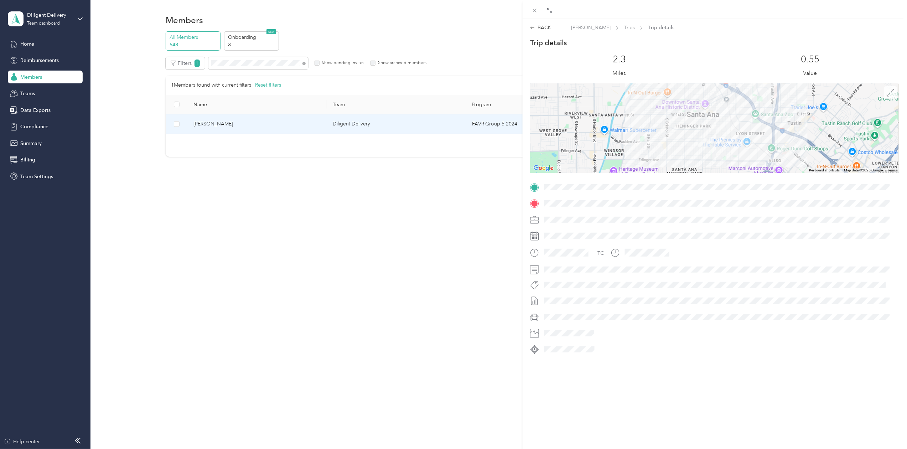
click at [886, 93] on icon at bounding box center [890, 93] width 8 height 8
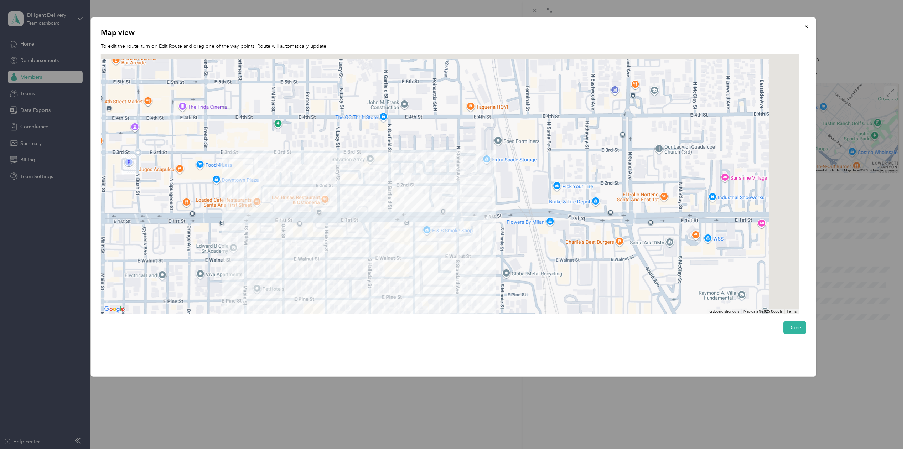
drag, startPoint x: 673, startPoint y: 136, endPoint x: 448, endPoint y: 302, distance: 279.6
click at [462, 344] on div "Map view To edit the route, turn on Edit Route and drag one of the way points. …" at bounding box center [453, 196] width 725 height 359
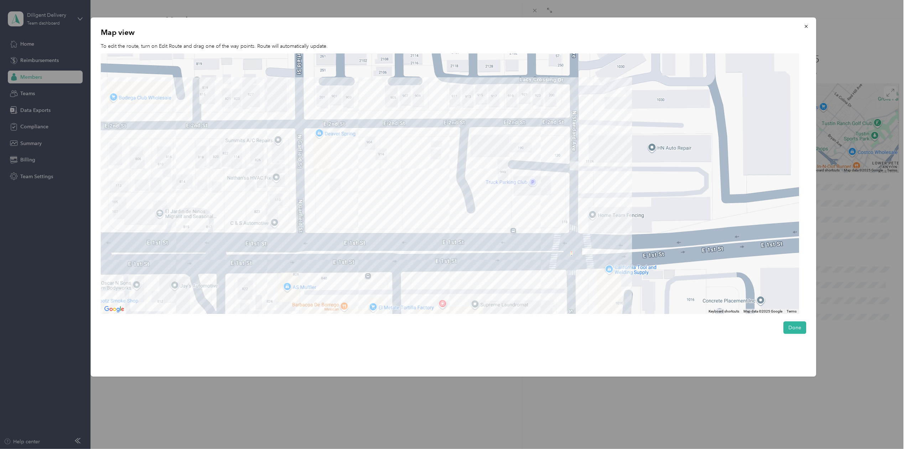
drag, startPoint x: 509, startPoint y: 192, endPoint x: 470, endPoint y: 77, distance: 121.2
click at [470, 77] on div at bounding box center [450, 184] width 698 height 260
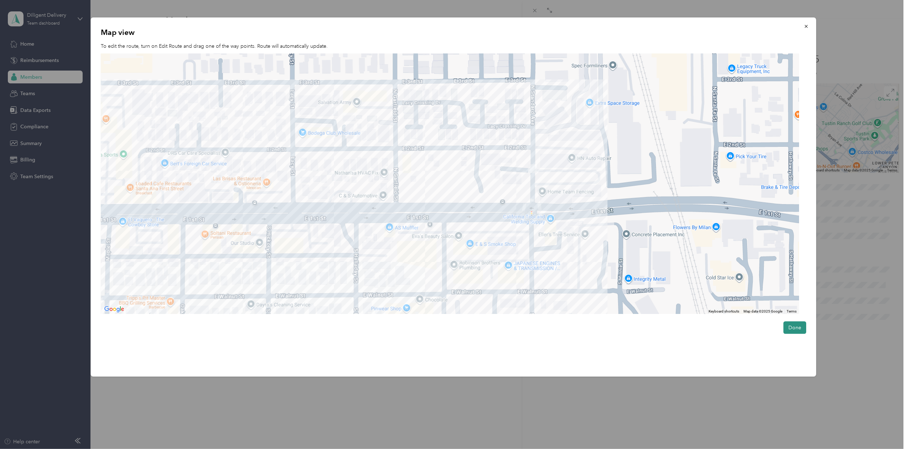
click at [795, 332] on button "Done" at bounding box center [794, 327] width 23 height 12
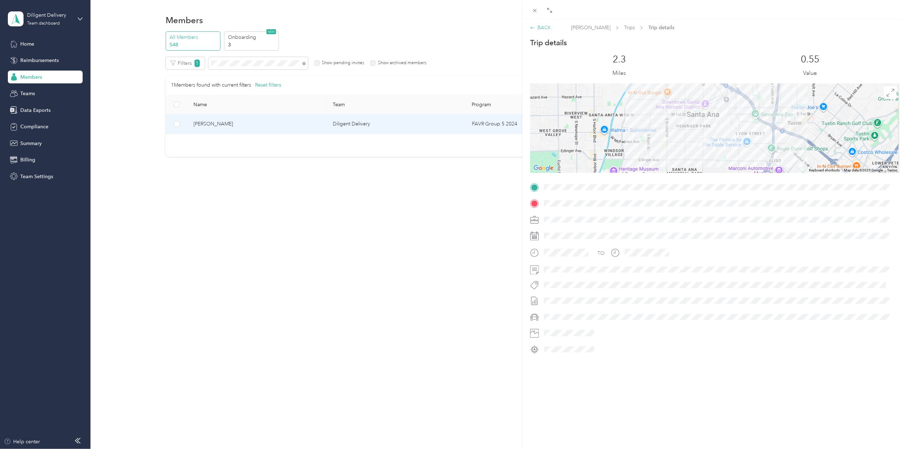
click at [536, 24] on div "BACK" at bounding box center [540, 27] width 21 height 7
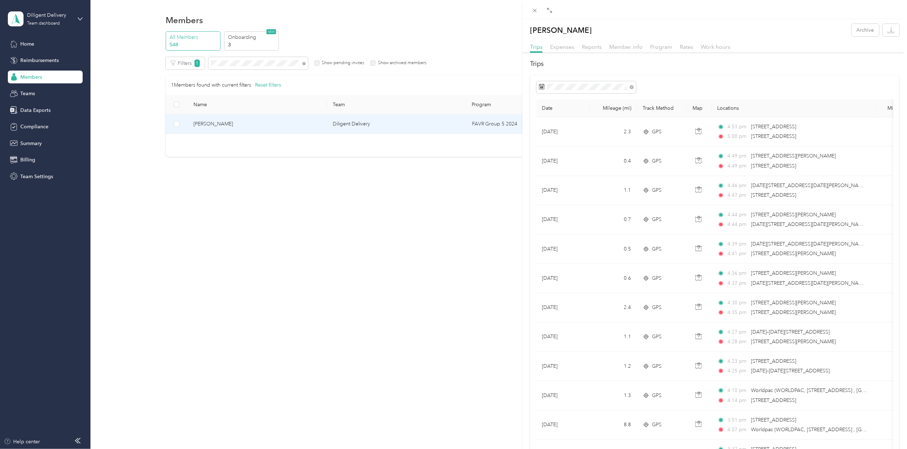
click at [232, 63] on div "[PERSON_NAME] Archive Trips Expenses Reports Member info Program Rates Work hou…" at bounding box center [453, 224] width 907 height 449
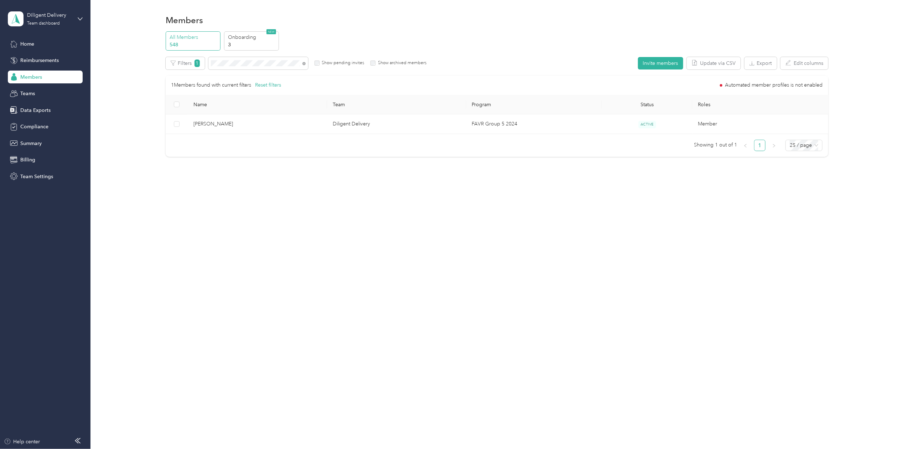
click at [234, 448] on div "Drag to resize Click to close [PERSON_NAME] Archive Trips Expenses Reports Memb…" at bounding box center [451, 449] width 903 height 0
click at [234, 63] on div at bounding box center [453, 224] width 907 height 449
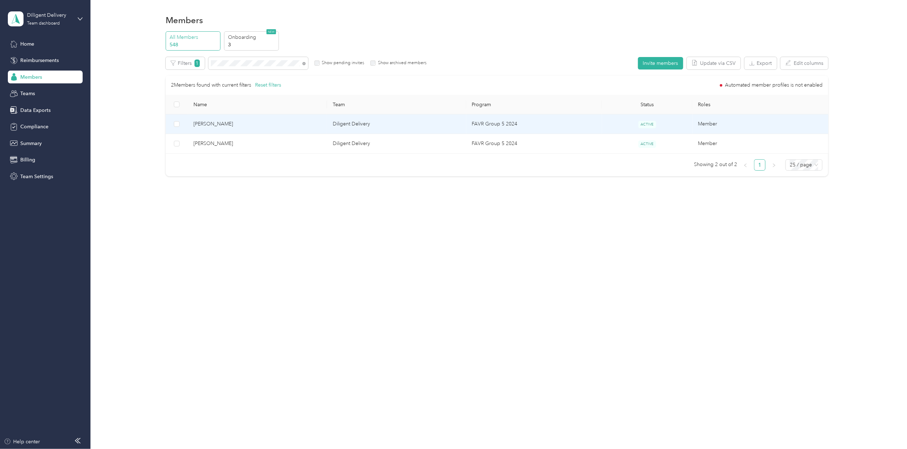
click at [211, 123] on span "[PERSON_NAME]" at bounding box center [257, 124] width 128 height 8
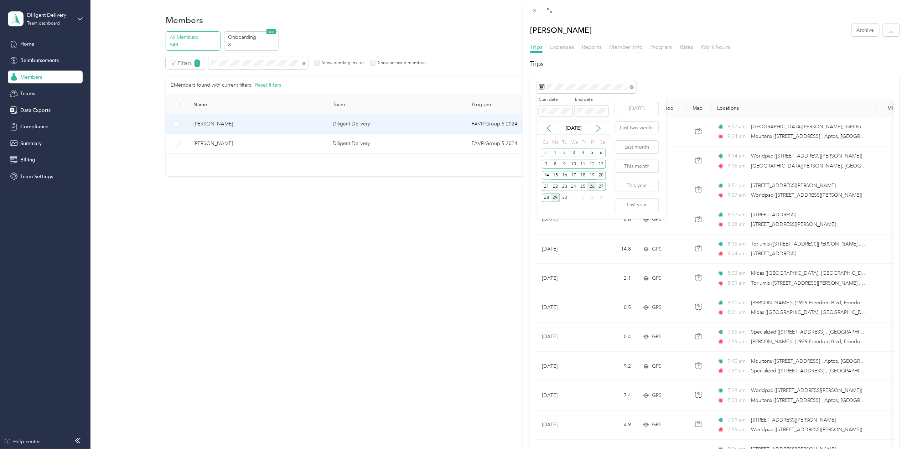
click at [593, 185] on div "26" at bounding box center [591, 186] width 9 height 9
